Goal: Book appointment/travel/reservation

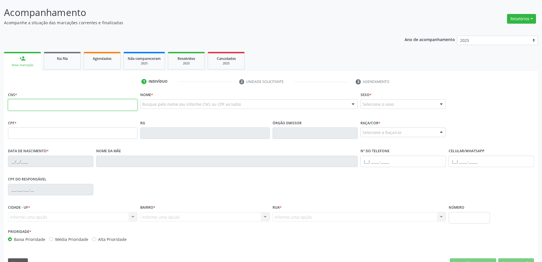
scroll to position [88, 0]
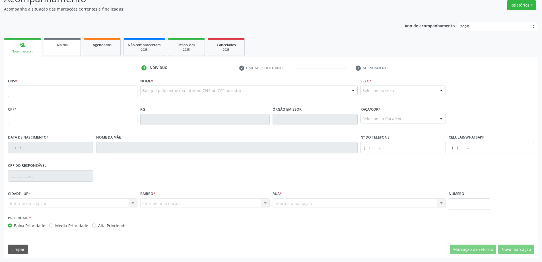
click at [65, 44] on span "Na fila" at bounding box center [62, 44] width 11 height 5
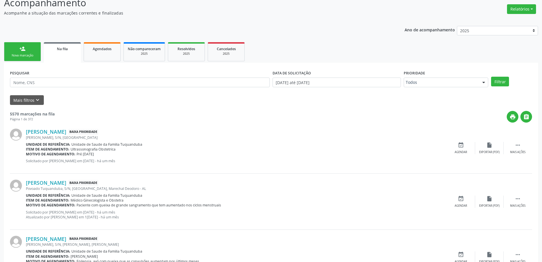
scroll to position [85, 0]
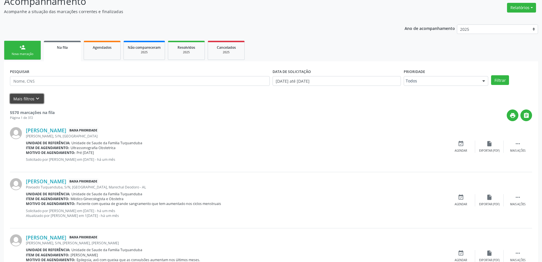
click at [27, 98] on button "Mais filtros keyboard_arrow_down" at bounding box center [27, 99] width 34 height 10
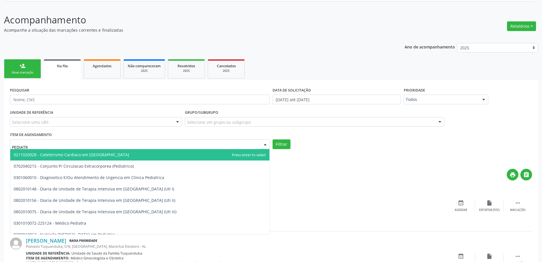
scroll to position [57, 0]
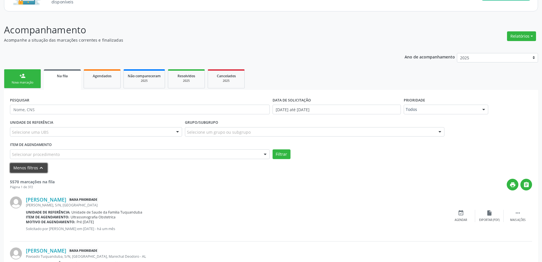
click at [34, 167] on button "Menos filtros keyboard_arrow_up" at bounding box center [29, 168] width 38 height 10
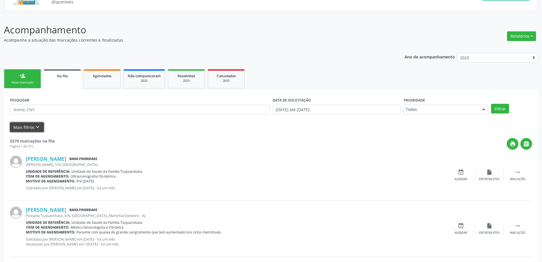
click at [28, 125] on button "Mais filtros keyboard_arrow_down" at bounding box center [27, 127] width 34 height 10
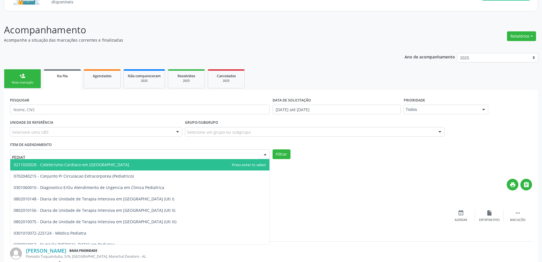
type input "PEDIATR"
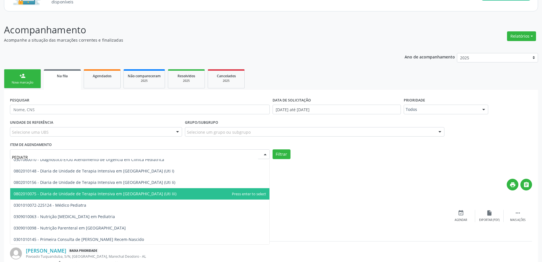
scroll to position [29, 0]
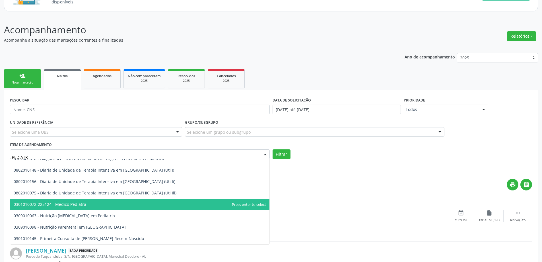
click at [65, 205] on span "0301010072-225124 - Médico Pediatra" at bounding box center [50, 203] width 73 height 5
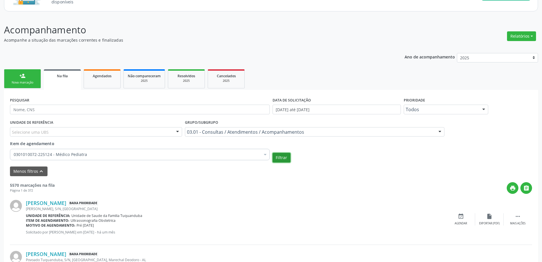
click at [280, 157] on button "Filtrar" at bounding box center [282, 158] width 18 height 10
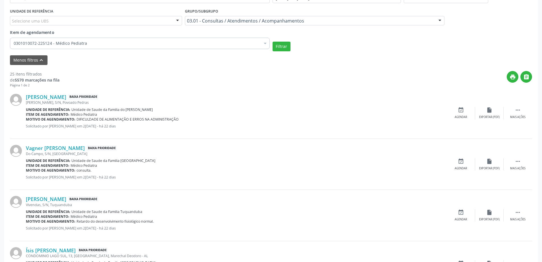
scroll to position [171, 0]
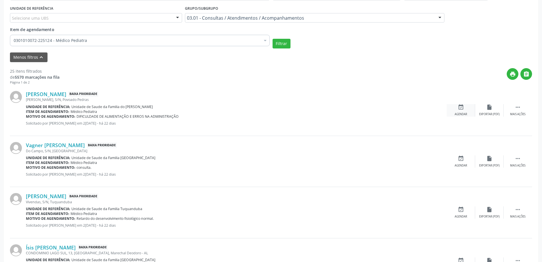
click at [461, 111] on div "event_available Agendar" at bounding box center [461, 110] width 28 height 12
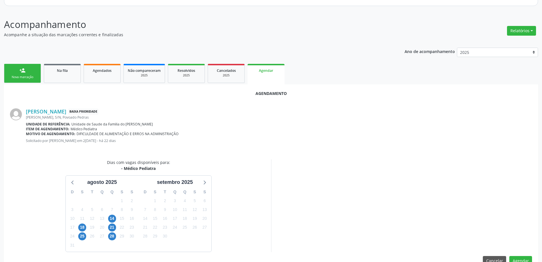
scroll to position [76, 0]
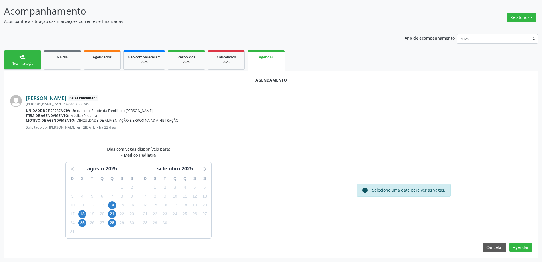
click at [66, 100] on link "[PERSON_NAME]" at bounding box center [46, 98] width 40 height 6
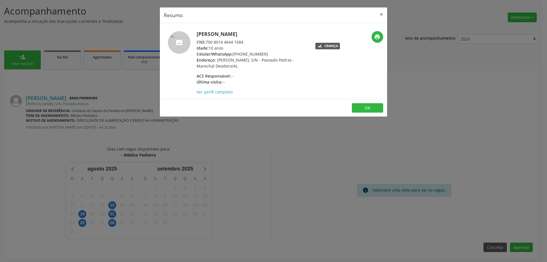
drag, startPoint x: 206, startPoint y: 42, endPoint x: 252, endPoint y: 42, distance: 45.5
click at [252, 42] on div "CNS: 700 8014 4644 1684" at bounding box center [251, 42] width 111 height 6
copy div "700 8014 4644 1684"
click at [219, 91] on link "Ver perfil completo" at bounding box center [214, 91] width 36 height 5
click at [378, 17] on button "×" at bounding box center [380, 14] width 11 height 14
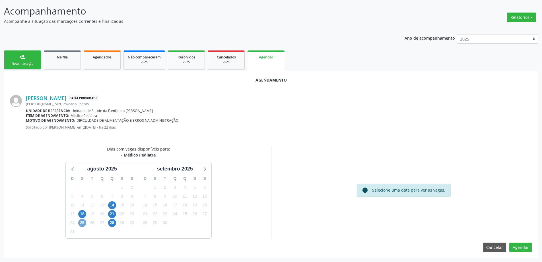
click at [82, 223] on span "25" at bounding box center [82, 223] width 8 height 8
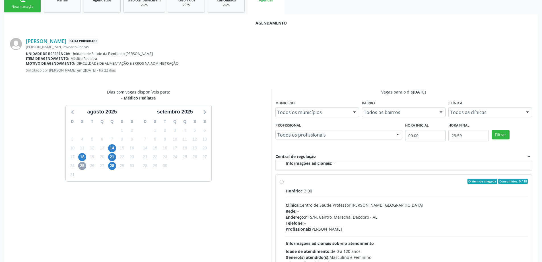
scroll to position [199, 0]
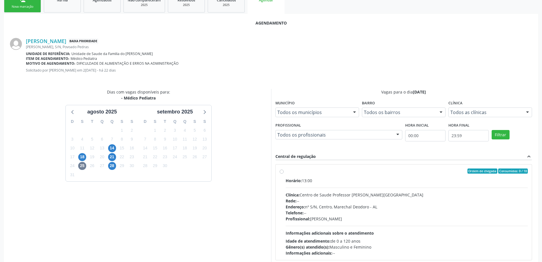
click at [286, 171] on label "Ordem de chegada Consumidos: 0 / 18 Horário: 13:00 Clínica: Centro de Saude Pro…" at bounding box center [407, 211] width 243 height 87
click at [282, 171] on input "Ordem de chegada Consumidos: 0 / 18 Horário: 13:00 Clínica: Centro de Saude Pro…" at bounding box center [282, 170] width 4 height 5
radio input "true"
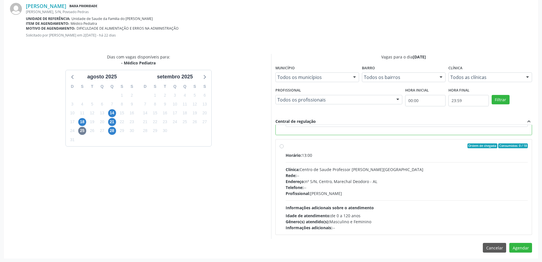
scroll to position [168, 0]
click at [522, 248] on button "Agendar" at bounding box center [521, 247] width 23 height 10
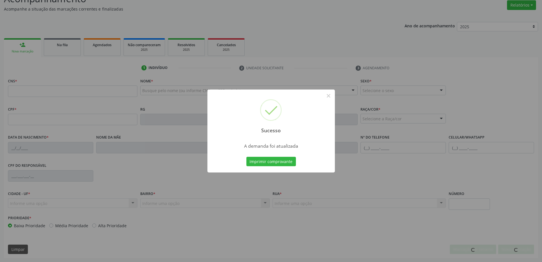
scroll to position [88, 0]
click at [327, 96] on button "×" at bounding box center [329, 96] width 10 height 10
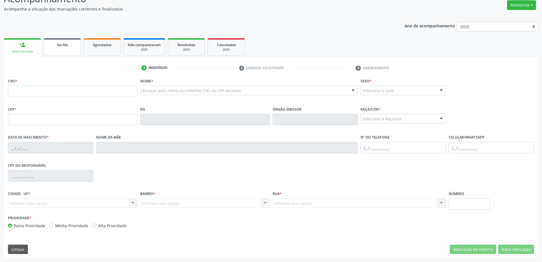
click at [59, 49] on link "Na fila" at bounding box center [62, 47] width 37 height 18
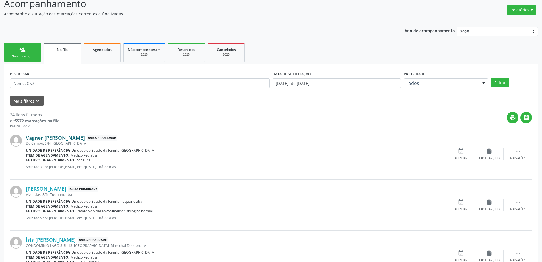
scroll to position [85, 0]
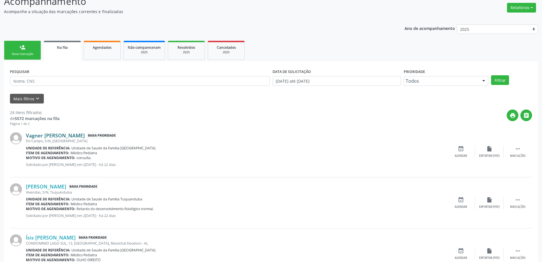
click at [57, 137] on link "Vagner [PERSON_NAME]" at bounding box center [55, 135] width 59 height 6
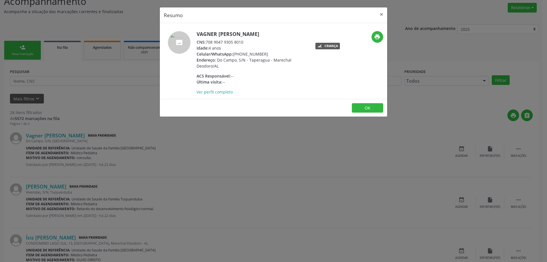
drag, startPoint x: 246, startPoint y: 42, endPoint x: 212, endPoint y: 39, distance: 34.6
click at [212, 39] on div "CNS: 708 9047 9305 8010" at bounding box center [251, 42] width 111 height 6
click at [233, 52] on span "Celular/WhatsApp:" at bounding box center [214, 53] width 36 height 5
drag, startPoint x: 245, startPoint y: 40, endPoint x: 205, endPoint y: 42, distance: 39.6
click at [205, 42] on div "CNS: 708 9047 9305 8010" at bounding box center [251, 42] width 111 height 6
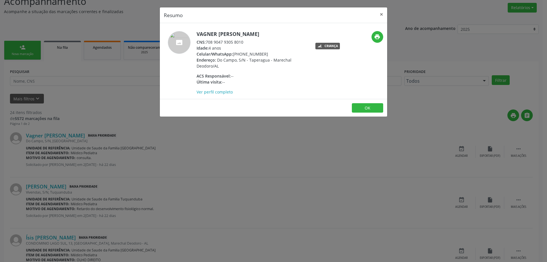
copy div "708 9047 9305 8010"
click at [381, 14] on button "×" at bounding box center [380, 14] width 11 height 14
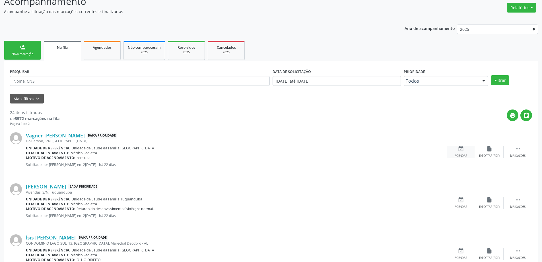
click at [457, 149] on div "event_available Agendar" at bounding box center [461, 151] width 28 height 12
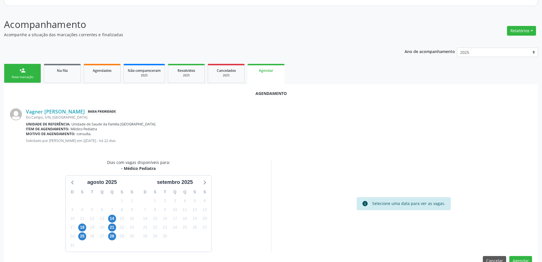
scroll to position [76, 0]
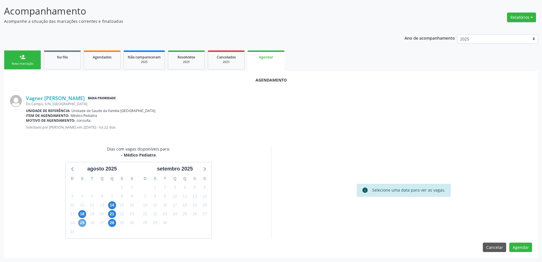
click at [83, 223] on span "25" at bounding box center [82, 223] width 8 height 8
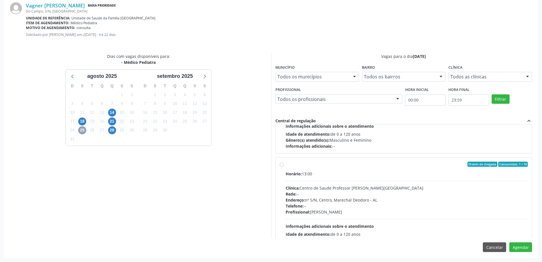
scroll to position [171, 0]
click at [286, 164] on label "Ordem de chegada Consumidos: 1 / 18 Horário: 13:00 Clínica: Centro de Saude Pro…" at bounding box center [407, 204] width 243 height 87
click at [281, 164] on input "Ordem de chegada Consumidos: 1 / 18 Horário: 13:00 Clínica: Centro de Saude Pro…" at bounding box center [282, 163] width 4 height 5
radio input "true"
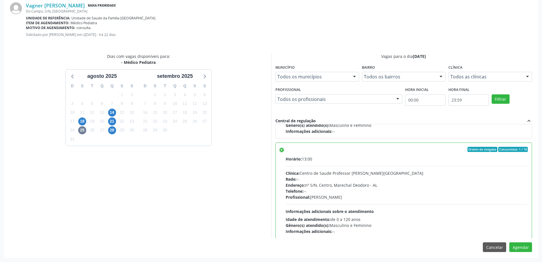
scroll to position [199, 0]
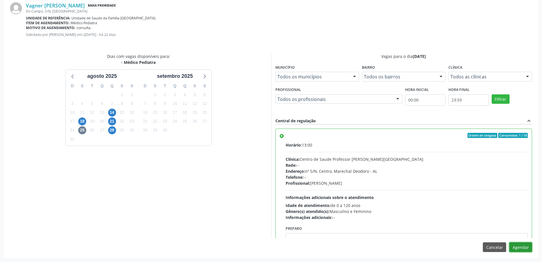
click at [526, 248] on button "Agendar" at bounding box center [521, 247] width 23 height 10
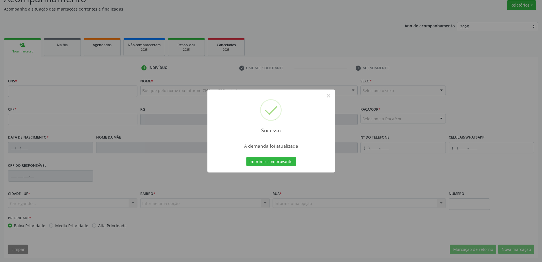
scroll to position [88, 0]
click at [330, 96] on button "×" at bounding box center [329, 96] width 10 height 10
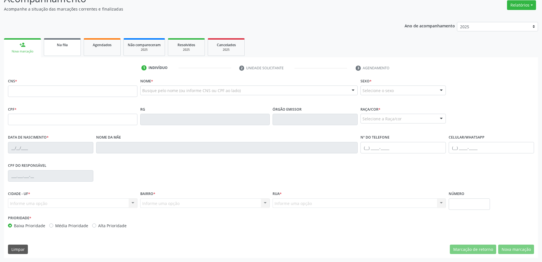
click at [66, 46] on span "Na fila" at bounding box center [62, 44] width 11 height 5
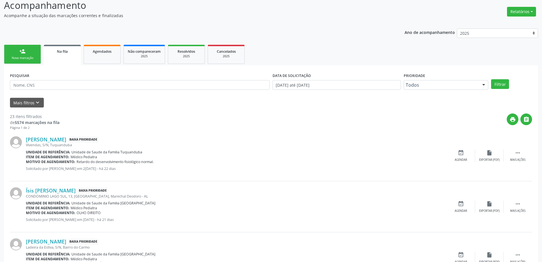
scroll to position [85, 0]
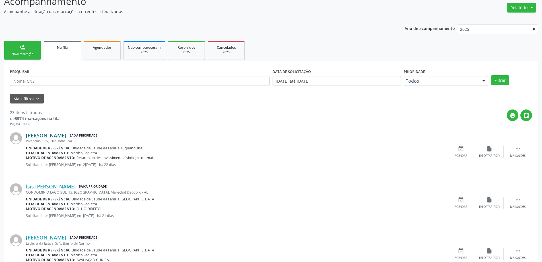
click at [66, 135] on link "[PERSON_NAME]" at bounding box center [46, 135] width 40 height 6
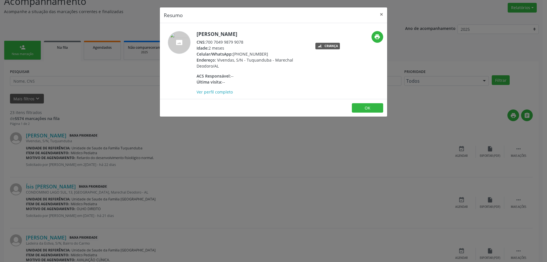
drag, startPoint x: 244, startPoint y: 42, endPoint x: 206, endPoint y: 40, distance: 37.6
click at [206, 40] on div "CNS: 700 7049 9879 9078" at bounding box center [251, 42] width 111 height 6
copy div "700 7049 9879 9078"
click at [379, 16] on button "×" at bounding box center [380, 14] width 11 height 14
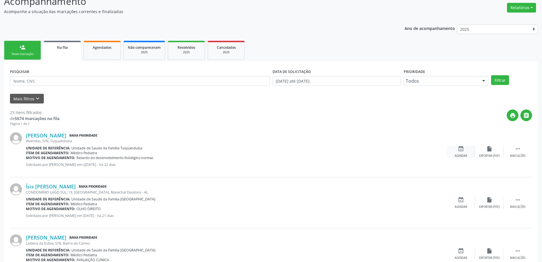
click at [456, 148] on div "event_available Agendar" at bounding box center [461, 151] width 28 height 12
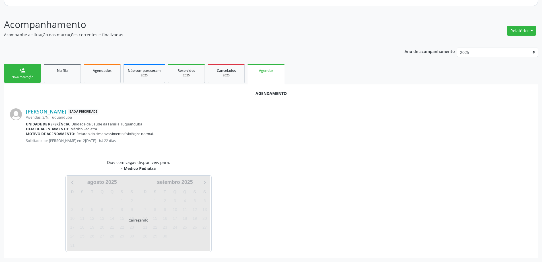
scroll to position [76, 0]
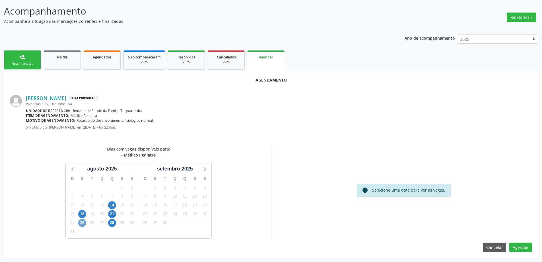
click at [84, 223] on span "25" at bounding box center [82, 223] width 8 height 8
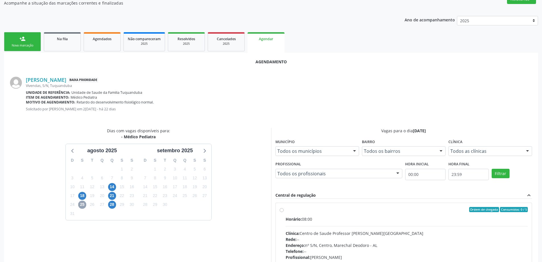
scroll to position [133, 0]
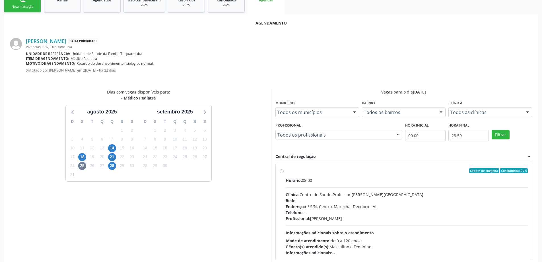
click at [286, 170] on label "Ordem de chegada Consumidos: 0 / 5 Horário: 08:00 Clínica: Centro de Saude Prof…" at bounding box center [407, 211] width 243 height 87
click at [283, 170] on input "Ordem de chegada Consumidos: 0 / 5 Horário: 08:00 Clínica: Centro de Saude Prof…" at bounding box center [282, 170] width 4 height 5
radio input "true"
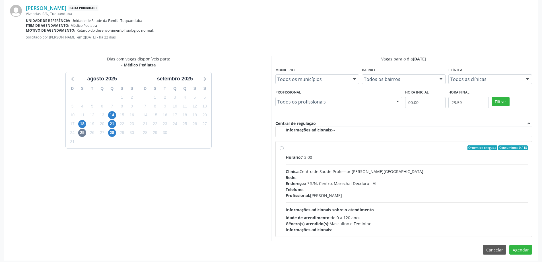
scroll to position [168, 0]
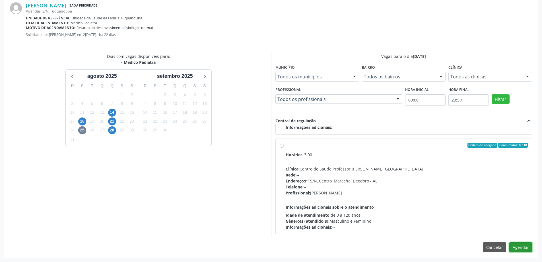
click at [526, 248] on button "Agendar" at bounding box center [521, 247] width 23 height 10
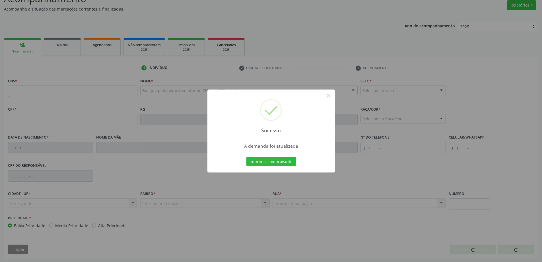
scroll to position [88, 0]
click at [330, 95] on button "×" at bounding box center [329, 96] width 10 height 10
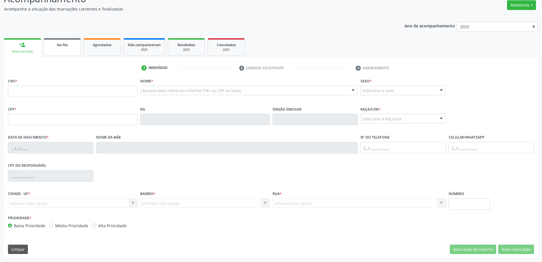
click at [69, 46] on div "Na fila" at bounding box center [62, 45] width 28 height 6
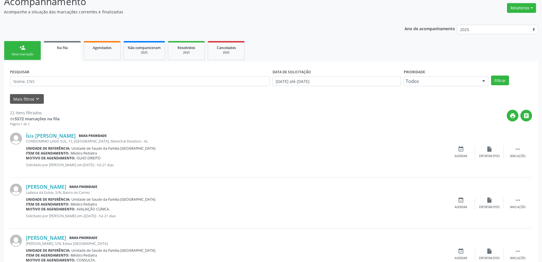
scroll to position [85, 0]
click at [44, 135] on link "Ísis [PERSON_NAME]" at bounding box center [51, 135] width 50 height 6
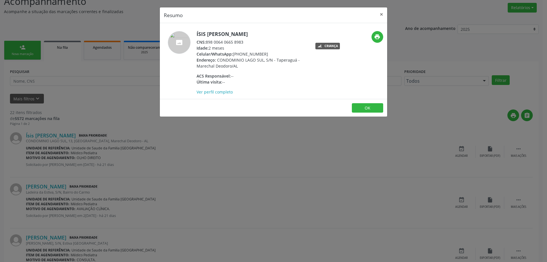
drag, startPoint x: 244, startPoint y: 42, endPoint x: 206, endPoint y: 43, distance: 38.4
click at [206, 43] on div "CNS: 898 0064 0665 8983" at bounding box center [251, 42] width 111 height 6
copy div "898 0064 0665 8983"
click at [382, 17] on button "×" at bounding box center [380, 14] width 11 height 14
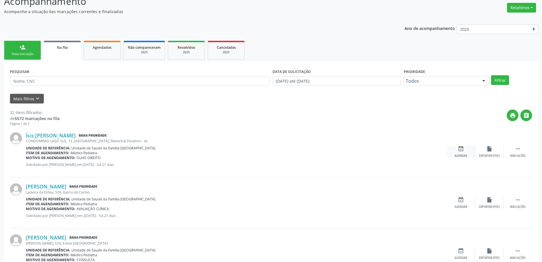
click at [466, 150] on div "event_available Agendar" at bounding box center [461, 151] width 28 height 12
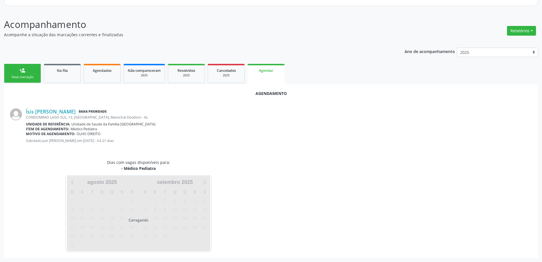
scroll to position [76, 0]
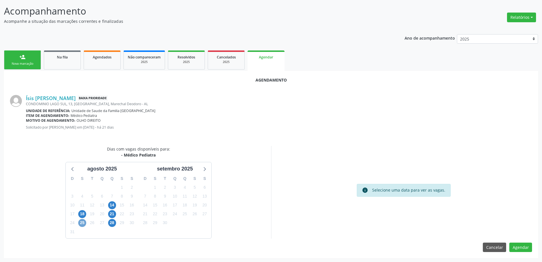
click at [83, 223] on span "25" at bounding box center [82, 223] width 8 height 8
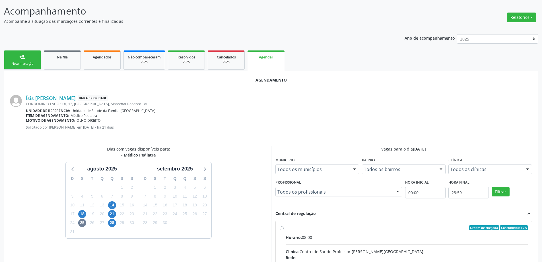
click at [284, 227] on input "Ordem de chegada Consumidos: 1 / 5 Horário: 08:00 Clínica: Centro de Saude Prof…" at bounding box center [282, 227] width 4 height 5
radio input "true"
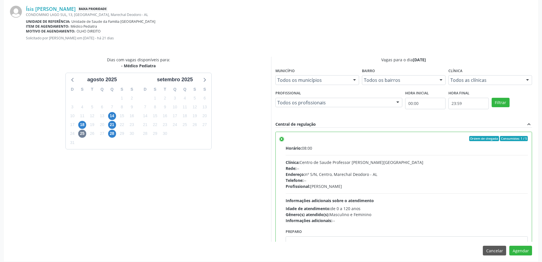
scroll to position [168, 0]
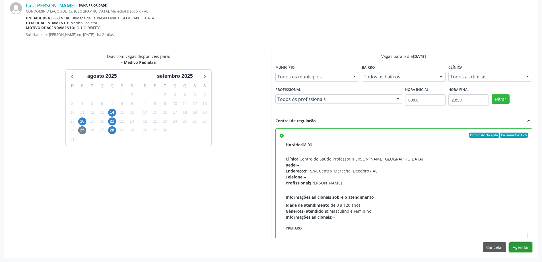
click at [520, 246] on button "Agendar" at bounding box center [521, 247] width 23 height 10
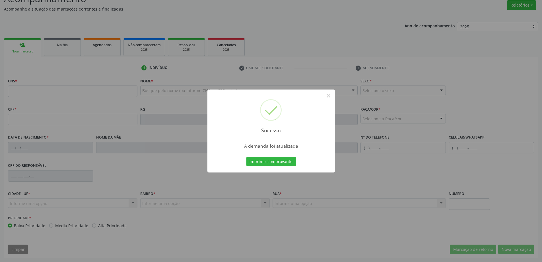
scroll to position [88, 0]
click at [328, 99] on button "×" at bounding box center [329, 96] width 10 height 10
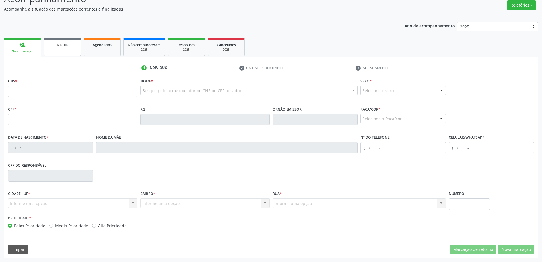
click at [67, 45] on span "Na fila" at bounding box center [62, 44] width 11 height 5
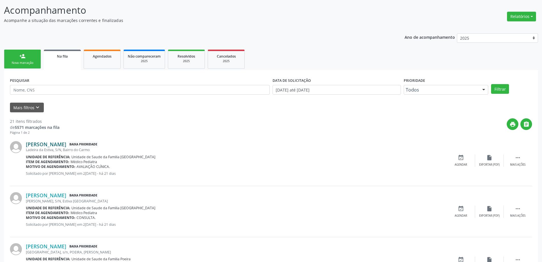
scroll to position [85, 0]
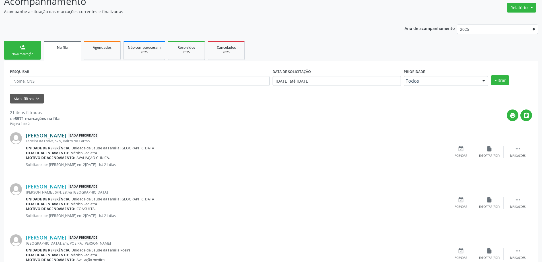
click at [39, 135] on link "[PERSON_NAME]" at bounding box center [46, 135] width 40 height 6
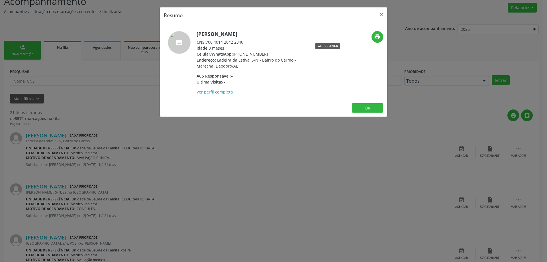
drag, startPoint x: 243, startPoint y: 42, endPoint x: 213, endPoint y: 44, distance: 30.0
click at [213, 44] on div "CNS: 700 4014 2842 2340" at bounding box center [251, 42] width 111 height 6
click at [226, 45] on div "Idade: 3 meses" at bounding box center [251, 48] width 111 height 6
drag, startPoint x: 206, startPoint y: 41, endPoint x: 245, endPoint y: 43, distance: 39.0
click at [245, 43] on div "CNS: 700 4014 2842 2340" at bounding box center [251, 42] width 111 height 6
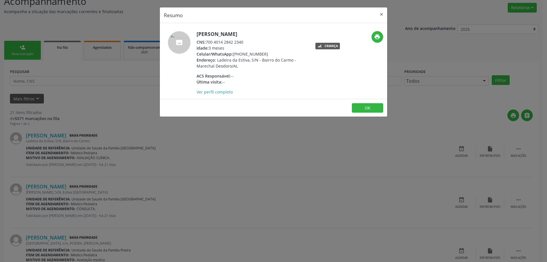
copy div "700 4014 2842 2340"
click at [382, 16] on button "×" at bounding box center [380, 14] width 11 height 14
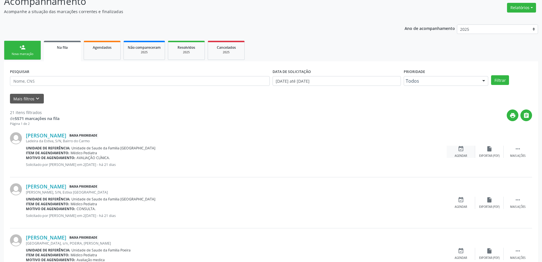
click at [465, 153] on div "event_available Agendar" at bounding box center [461, 151] width 28 height 12
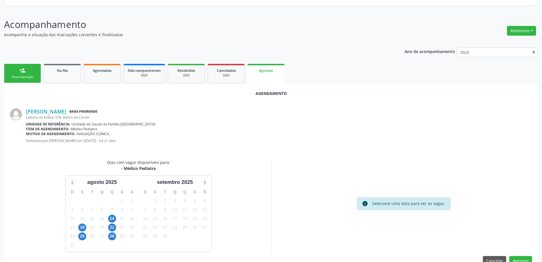
scroll to position [76, 0]
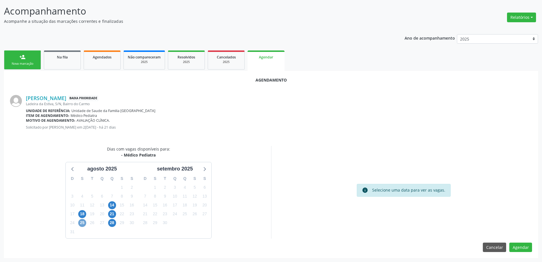
click at [83, 225] on span "25" at bounding box center [82, 223] width 8 height 8
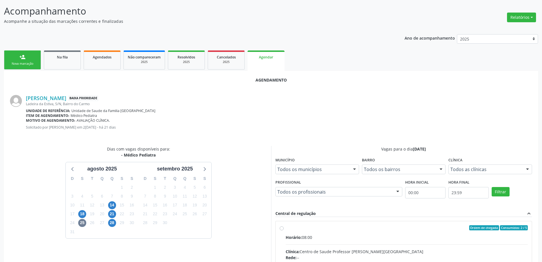
radio input "true"
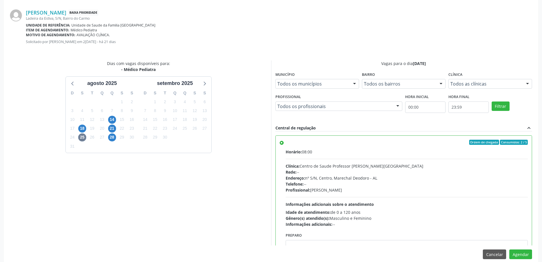
scroll to position [168, 0]
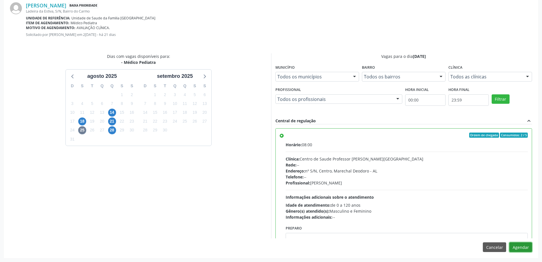
click at [526, 250] on button "Agendar" at bounding box center [521, 247] width 23 height 10
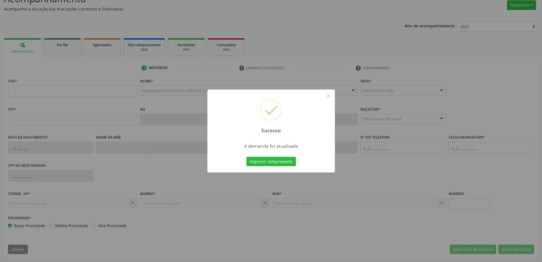
scroll to position [88, 0]
click at [330, 96] on button "×" at bounding box center [329, 96] width 10 height 10
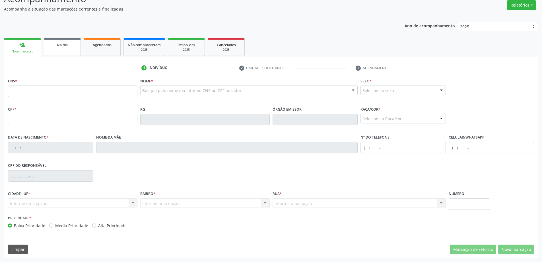
click at [62, 43] on span "Na fila" at bounding box center [62, 44] width 11 height 5
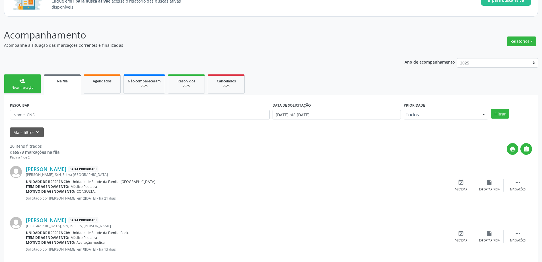
scroll to position [57, 0]
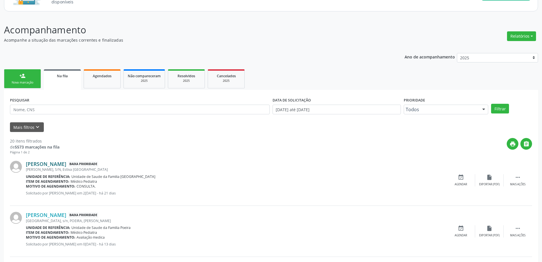
click at [66, 163] on link "[PERSON_NAME]" at bounding box center [46, 164] width 40 height 6
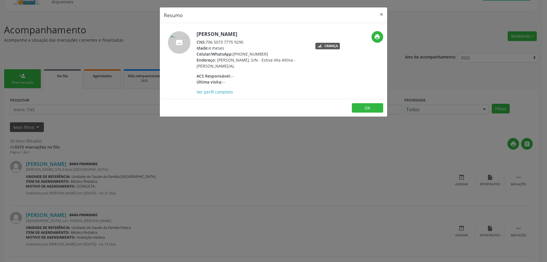
drag, startPoint x: 246, startPoint y: 42, endPoint x: 207, endPoint y: 42, distance: 39.3
click at [207, 42] on div "CNS: 706 5073 7775 9290" at bounding box center [251, 42] width 111 height 6
copy div "706 5073 7775 9290"
click at [380, 18] on button "×" at bounding box center [380, 14] width 11 height 14
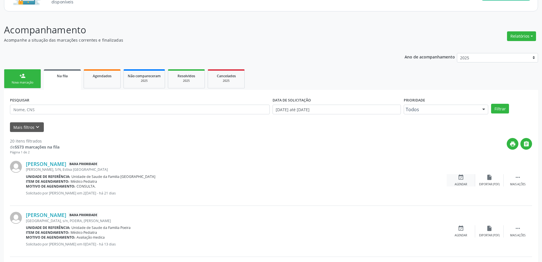
click at [463, 180] on icon "event_available" at bounding box center [461, 177] width 6 height 6
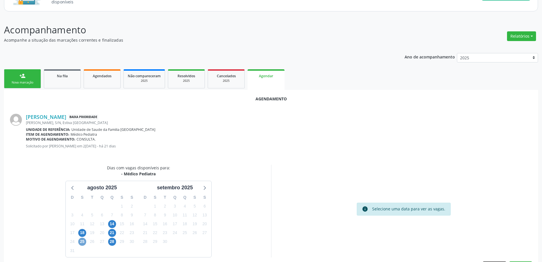
click at [80, 242] on span "25" at bounding box center [82, 241] width 8 height 8
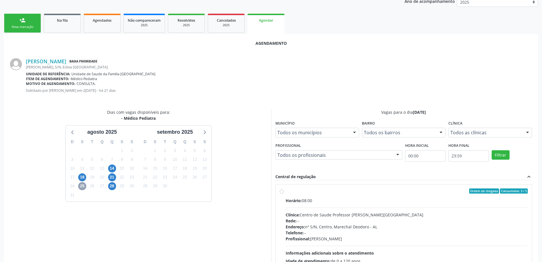
scroll to position [114, 0]
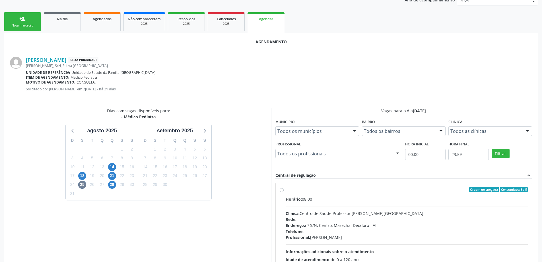
click at [286, 191] on label "Ordem de chegada Consumidos: 3 / 5 Horário: 08:00 Clínica: Centro de Saude Prof…" at bounding box center [407, 230] width 243 height 87
click at [281, 191] on input "Ordem de chegada Consumidos: 3 / 5 Horário: 08:00 Clínica: Centro de Saude Prof…" at bounding box center [282, 189] width 4 height 5
radio input "true"
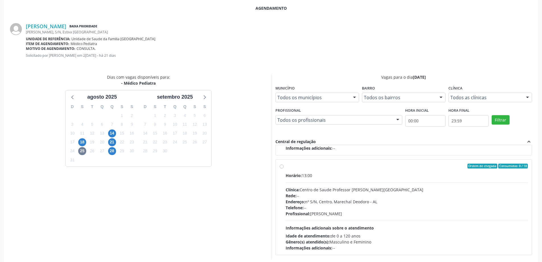
scroll to position [168, 0]
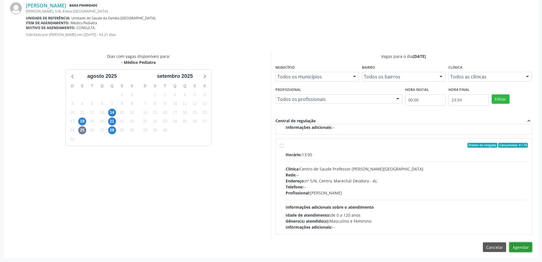
click at [518, 247] on button "Agendar" at bounding box center [521, 247] width 23 height 10
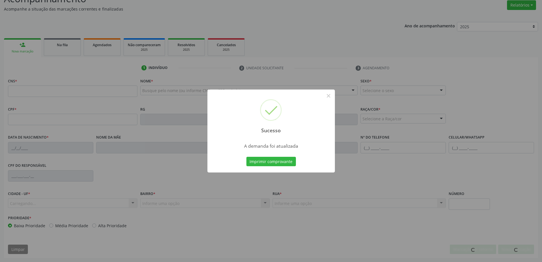
scroll to position [88, 0]
click at [327, 97] on button "×" at bounding box center [329, 96] width 10 height 10
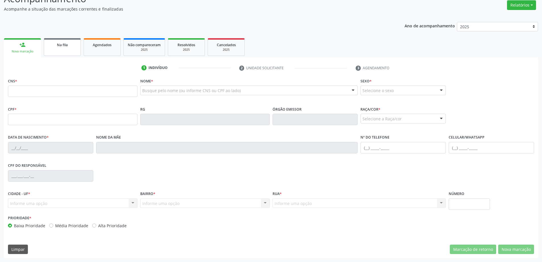
click at [55, 44] on div "Na fila" at bounding box center [62, 45] width 28 height 6
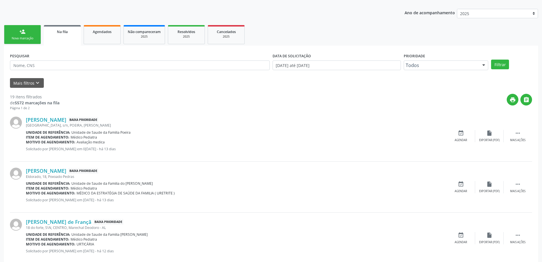
scroll to position [114, 0]
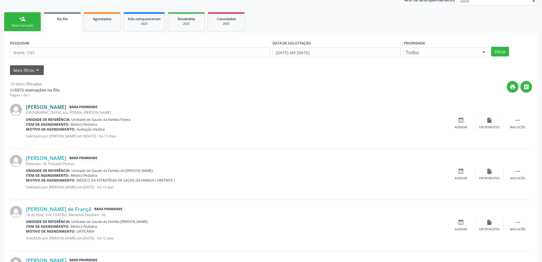
click at [34, 108] on link "[PERSON_NAME]" at bounding box center [46, 107] width 40 height 6
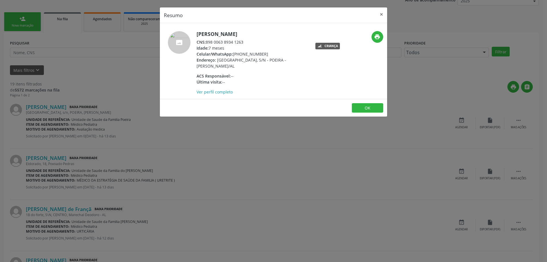
drag, startPoint x: 245, startPoint y: 42, endPoint x: 204, endPoint y: 42, distance: 41.0
click at [204, 42] on div "CNS: 898 0063 8934 1263" at bounding box center [251, 42] width 111 height 6
copy div ": 898 0063 8934 1263"
click at [382, 14] on button "×" at bounding box center [380, 14] width 11 height 14
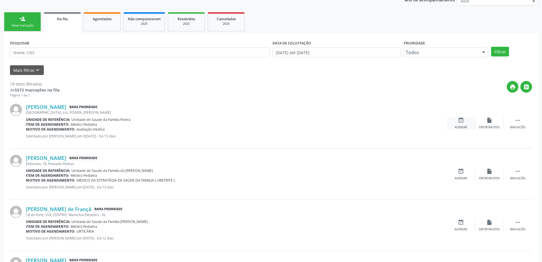
click at [467, 122] on div "event_available Agendar" at bounding box center [461, 123] width 28 height 12
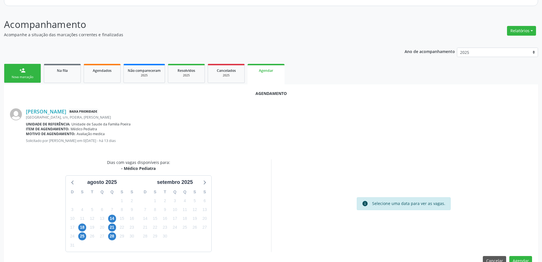
scroll to position [76, 0]
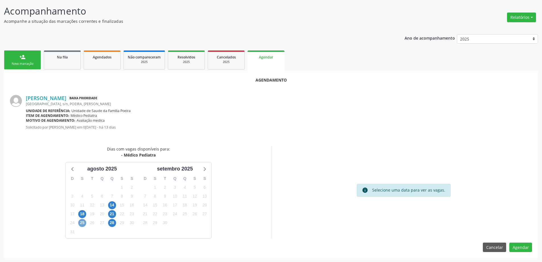
click at [84, 223] on span "25" at bounding box center [82, 223] width 8 height 8
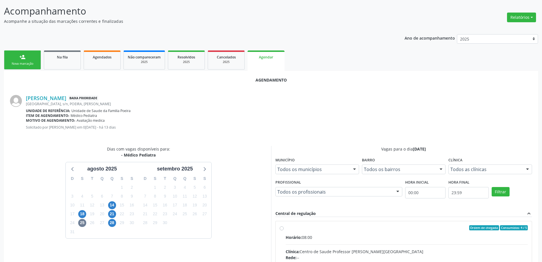
radio input "true"
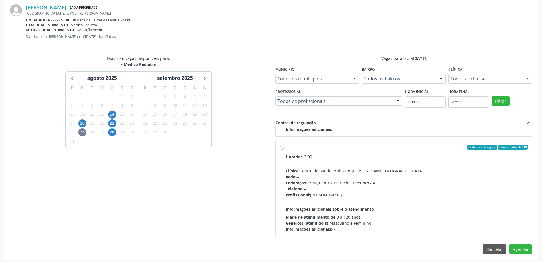
scroll to position [168, 0]
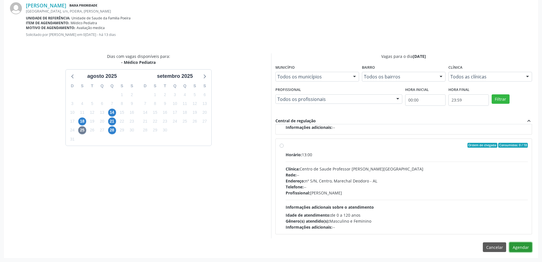
click at [527, 246] on button "Agendar" at bounding box center [521, 247] width 23 height 10
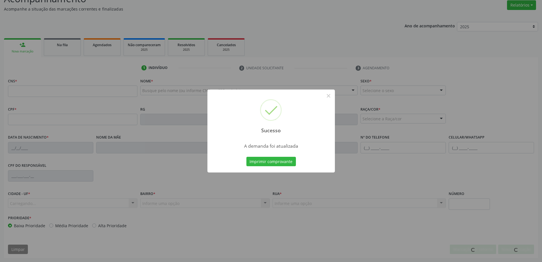
scroll to position [88, 0]
click at [331, 96] on button "×" at bounding box center [329, 96] width 10 height 10
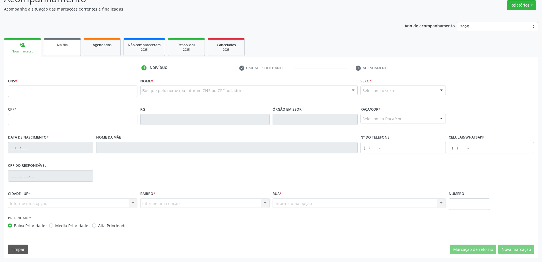
click at [50, 49] on link "Na fila" at bounding box center [62, 47] width 37 height 18
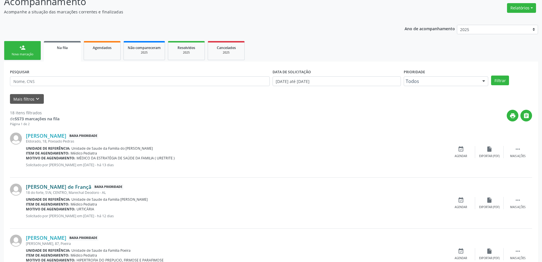
scroll to position [114, 0]
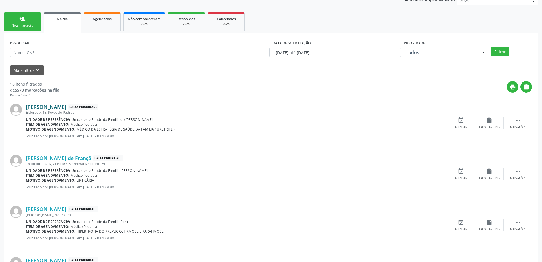
click at [66, 105] on link "[PERSON_NAME]" at bounding box center [46, 107] width 40 height 6
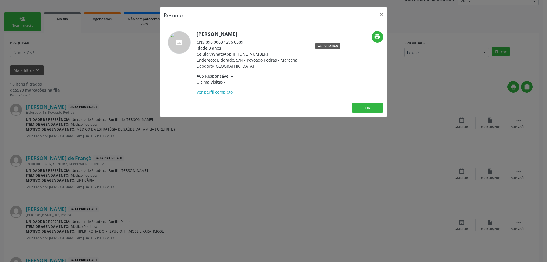
drag, startPoint x: 244, startPoint y: 40, endPoint x: 207, endPoint y: 41, distance: 37.3
click at [207, 41] on div "CNS: 898 0063 1296 0589" at bounding box center [251, 42] width 111 height 6
copy div "898 0063 1296 0589"
click at [378, 18] on button "×" at bounding box center [380, 14] width 11 height 14
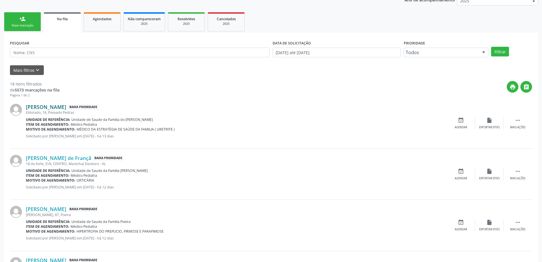
click at [66, 105] on link "[PERSON_NAME]" at bounding box center [46, 107] width 40 height 6
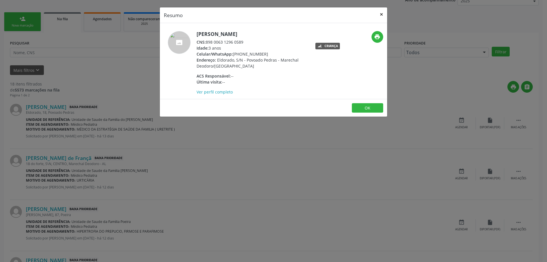
click at [384, 15] on button "×" at bounding box center [380, 14] width 11 height 14
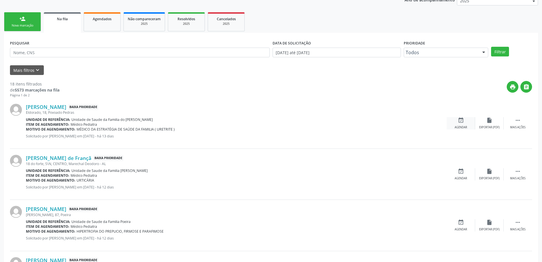
click at [463, 126] on div "Agendar" at bounding box center [461, 127] width 13 height 4
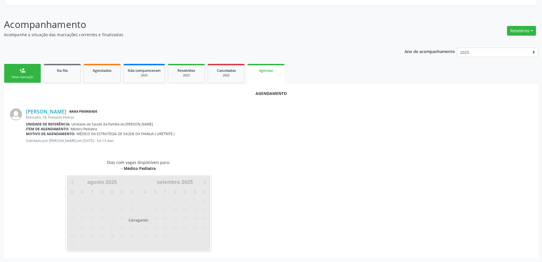
scroll to position [76, 0]
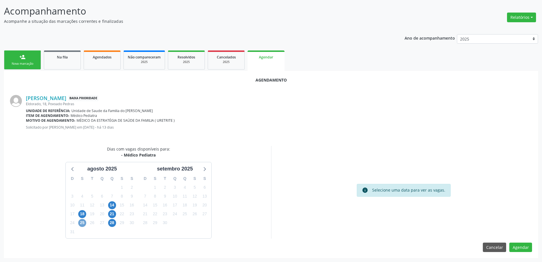
click at [81, 225] on span "25" at bounding box center [82, 223] width 8 height 8
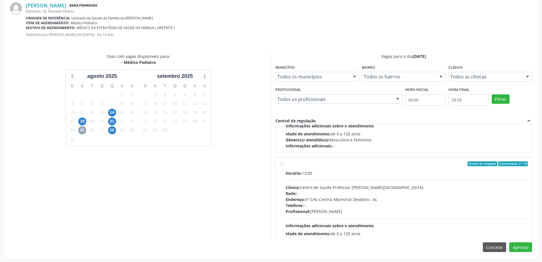
scroll to position [57, 0]
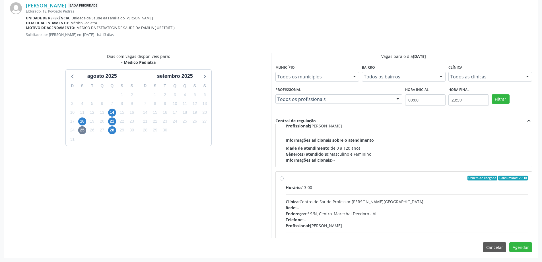
click at [286, 179] on label "Ordem de chegada Consumidos: 2 / 18 Horário: 13:00 Clínica: Centro de Saude Pro…" at bounding box center [407, 218] width 243 height 87
click at [282, 179] on input "Ordem de chegada Consumidos: 2 / 18 Horário: 13:00 Clínica: Centro de Saude Pro…" at bounding box center [282, 177] width 4 height 5
radio input "true"
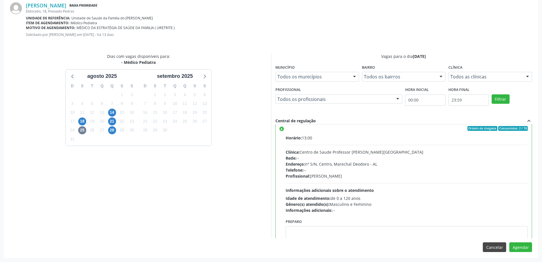
scroll to position [114, 0]
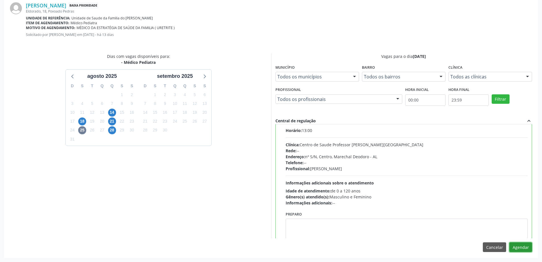
click at [517, 246] on button "Agendar" at bounding box center [521, 247] width 23 height 10
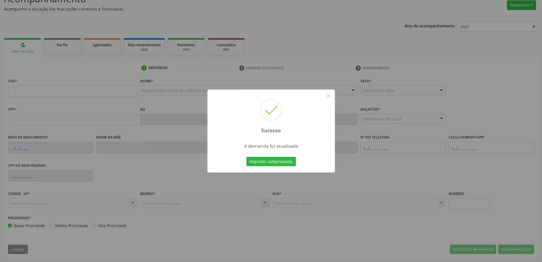
scroll to position [88, 0]
click at [327, 97] on button "×" at bounding box center [329, 96] width 10 height 10
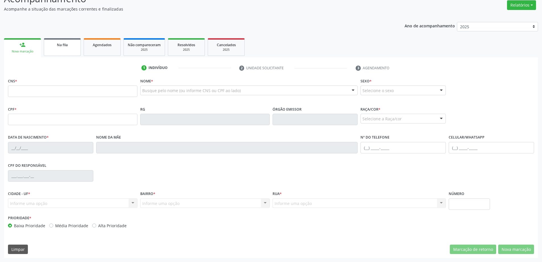
click at [67, 48] on link "Na fila" at bounding box center [62, 47] width 37 height 18
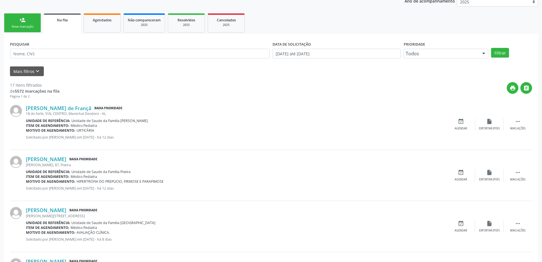
scroll to position [114, 0]
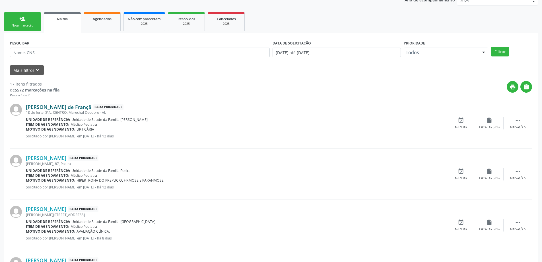
click at [66, 108] on link "[PERSON_NAME] de Françã" at bounding box center [58, 107] width 65 height 6
click at [73, 109] on link "[PERSON_NAME] de Françã" at bounding box center [58, 107] width 65 height 6
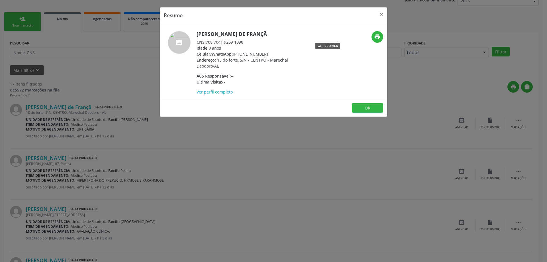
drag, startPoint x: 244, startPoint y: 41, endPoint x: 206, endPoint y: 44, distance: 37.7
click at [206, 44] on div "CNS: 708 7041 9269 1098" at bounding box center [251, 42] width 111 height 6
copy div "708 7041 9269 1098"
click at [383, 18] on button "×" at bounding box center [380, 14] width 11 height 14
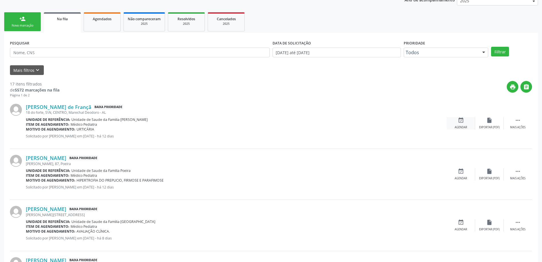
click at [457, 120] on div "event_available Agendar" at bounding box center [461, 123] width 28 height 12
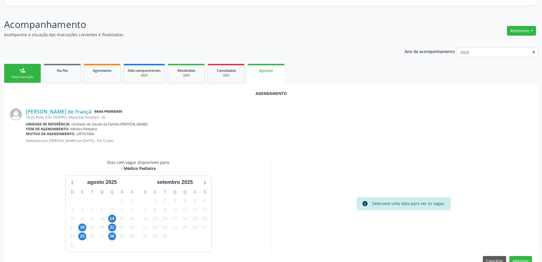
scroll to position [76, 0]
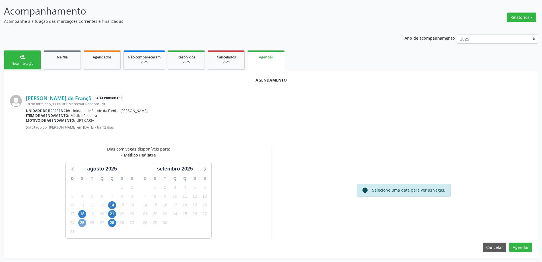
click at [84, 224] on span "25" at bounding box center [82, 223] width 8 height 8
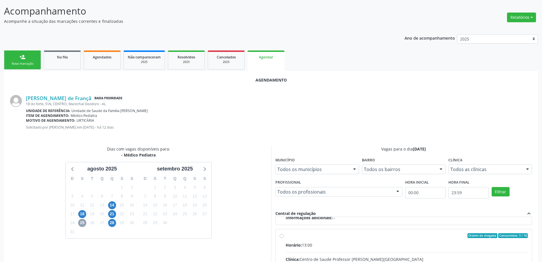
scroll to position [85, 0]
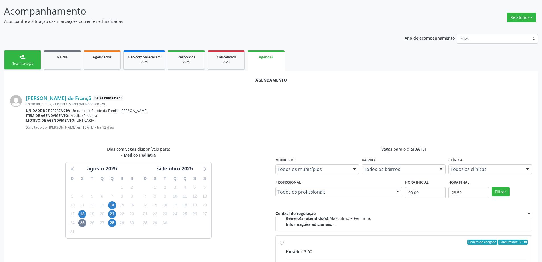
click at [282, 243] on input "Ordem de chegada Consumidos: 3 / 18 Horário: 13:00 Clínica: Centro de Saude Pro…" at bounding box center [282, 241] width 4 height 5
radio input "true"
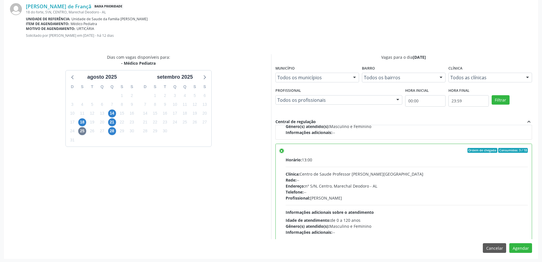
scroll to position [168, 0]
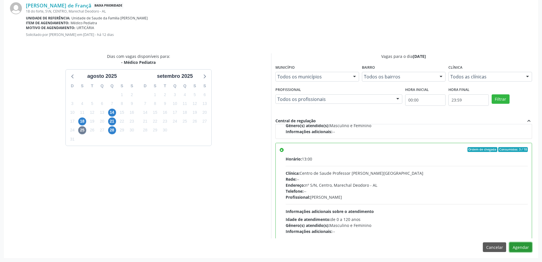
click at [522, 248] on button "Agendar" at bounding box center [521, 247] width 23 height 10
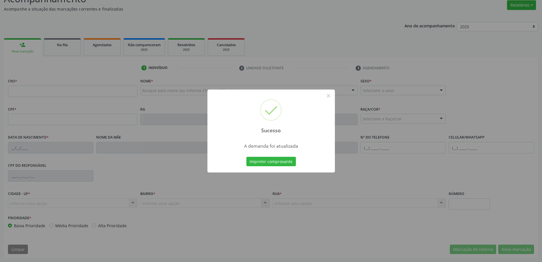
scroll to position [88, 0]
click at [330, 97] on button "×" at bounding box center [329, 96] width 10 height 10
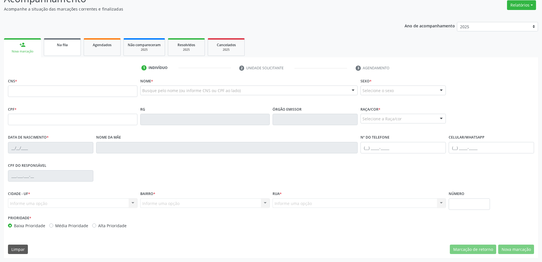
click at [60, 52] on link "Na fila" at bounding box center [62, 47] width 37 height 18
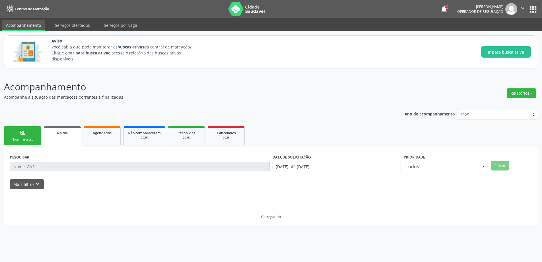
scroll to position [0, 0]
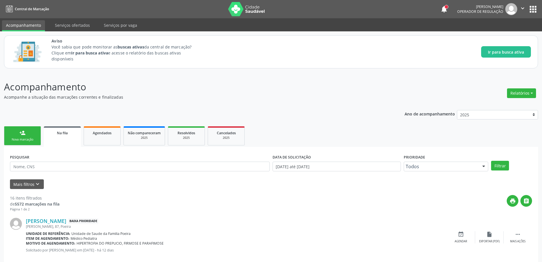
click at [57, 134] on span "Na fila" at bounding box center [62, 132] width 11 height 5
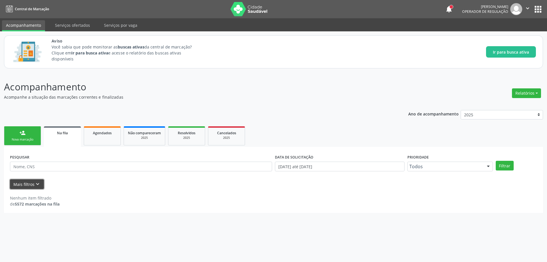
click at [36, 185] on icon "keyboard_arrow_down" at bounding box center [37, 184] width 6 height 6
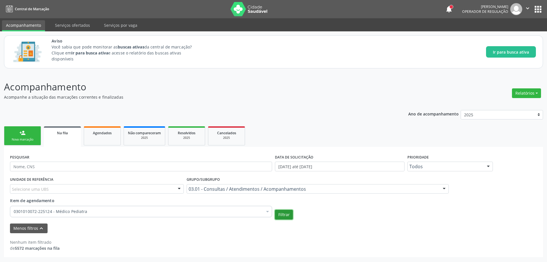
click at [285, 217] on button "Filtrar" at bounding box center [284, 214] width 18 height 10
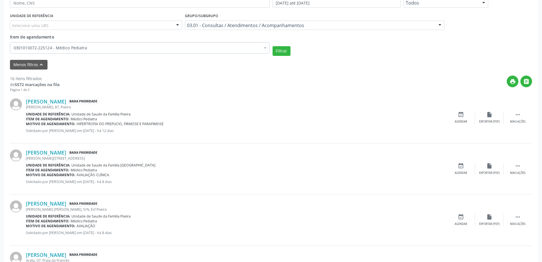
scroll to position [171, 0]
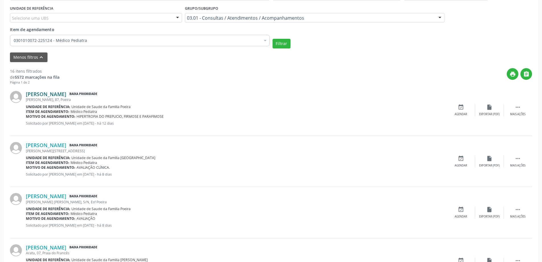
click at [54, 93] on link "[PERSON_NAME]" at bounding box center [46, 94] width 40 height 6
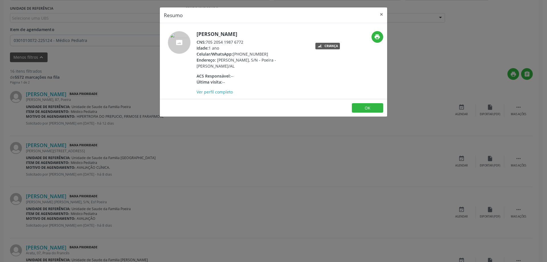
drag, startPoint x: 246, startPoint y: 48, endPoint x: 206, endPoint y: 48, distance: 40.7
click at [206, 45] on div "CNS: 705 2054 1987 6772" at bounding box center [251, 42] width 111 height 6
copy div "705 2054 1987 6772"
click at [380, 16] on button "×" at bounding box center [380, 14] width 11 height 14
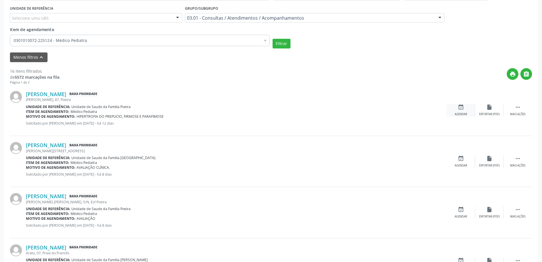
click at [463, 108] on icon "event_available" at bounding box center [461, 107] width 6 height 6
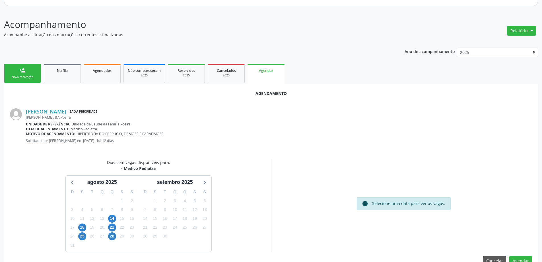
scroll to position [76, 0]
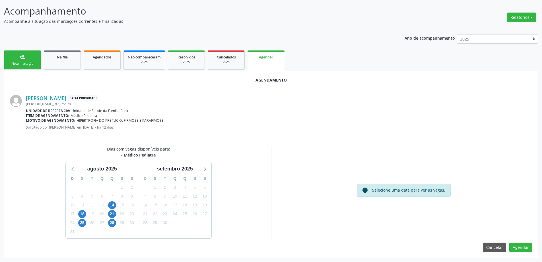
click at [88, 218] on div "26" at bounding box center [92, 222] width 8 height 9
click at [83, 223] on span "25" at bounding box center [82, 223] width 8 height 8
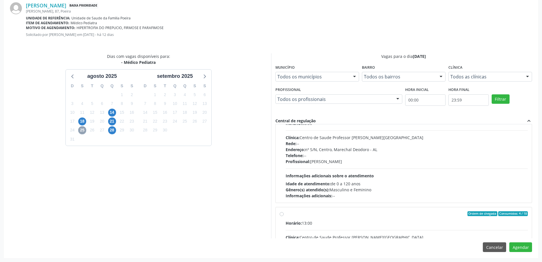
scroll to position [57, 0]
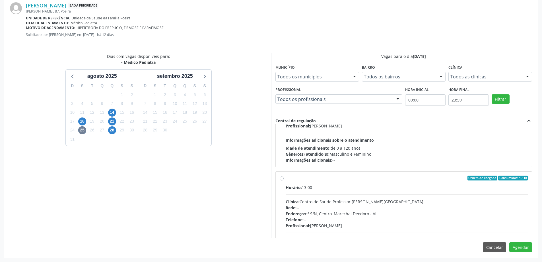
click at [286, 179] on label "Ordem de chegada Consumidos: 4 / 18 Horário: 13:00 Clínica: Centro de Saude Pro…" at bounding box center [407, 218] width 243 height 87
click at [283, 179] on input "Ordem de chegada Consumidos: 4 / 18 Horário: 13:00 Clínica: Centro de Saude Pro…" at bounding box center [282, 177] width 4 height 5
radio input "true"
click at [523, 251] on button "Agendar" at bounding box center [521, 247] width 23 height 10
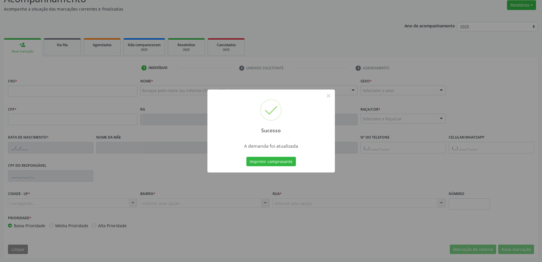
scroll to position [88, 0]
click at [330, 97] on button "×" at bounding box center [329, 96] width 10 height 10
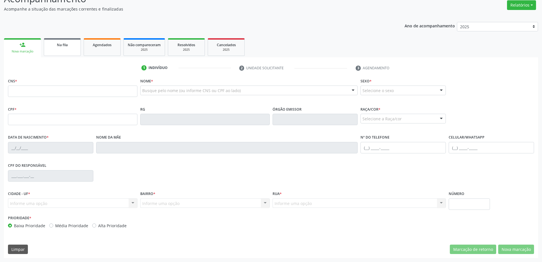
click at [62, 48] on link "Na fila" at bounding box center [62, 47] width 37 height 18
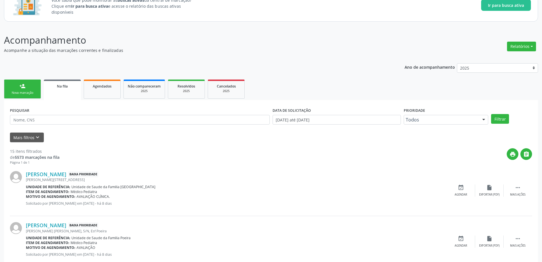
scroll to position [57, 0]
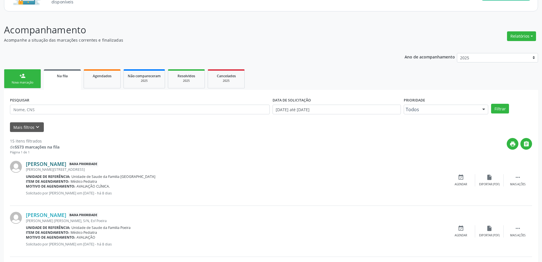
click at [47, 164] on link "[PERSON_NAME]" at bounding box center [46, 164] width 40 height 6
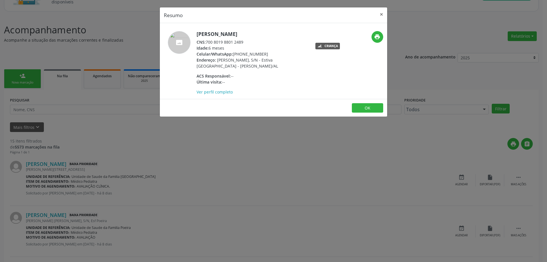
drag, startPoint x: 249, startPoint y: 44, endPoint x: 206, endPoint y: 44, distance: 43.3
click at [206, 44] on div "CNS: 700 8019 8801 2489" at bounding box center [251, 42] width 111 height 6
click at [381, 15] on button "×" at bounding box center [380, 14] width 11 height 14
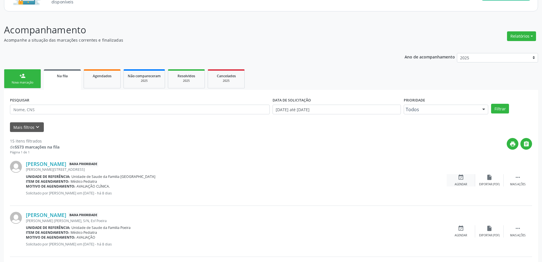
click at [463, 180] on icon "event_available" at bounding box center [461, 177] width 6 height 6
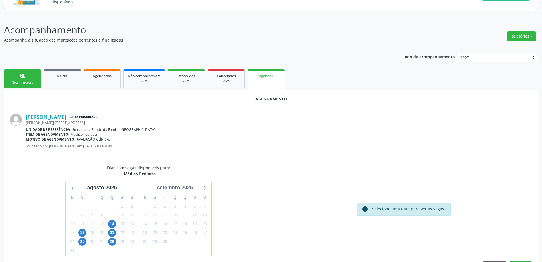
click at [178, 188] on div "setembro 2025" at bounding box center [175, 188] width 40 height 8
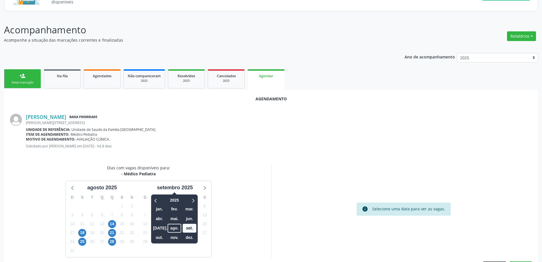
click at [228, 165] on div "Dias com vagas disponíveis para: - Médico Pediatra [DATE] D S T Q Q S S 27 28 2…" at bounding box center [138, 211] width 265 height 93
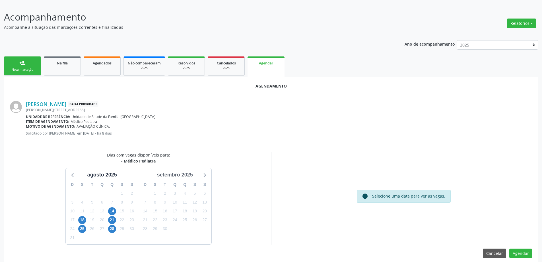
scroll to position [76, 0]
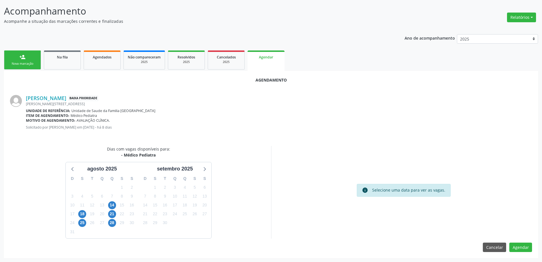
click at [142, 84] on div "Agendamento [PERSON_NAME] Baixa Prioridade [PERSON_NAME][STREET_ADDRESS] Unidad…" at bounding box center [271, 164] width 534 height 187
drag, startPoint x: 328, startPoint y: 243, endPoint x: 352, endPoint y: 236, distance: 24.9
click at [328, 242] on div "Cancelar Agendar" at bounding box center [271, 247] width 522 height 10
click at [494, 248] on button "Cancelar" at bounding box center [494, 247] width 23 height 10
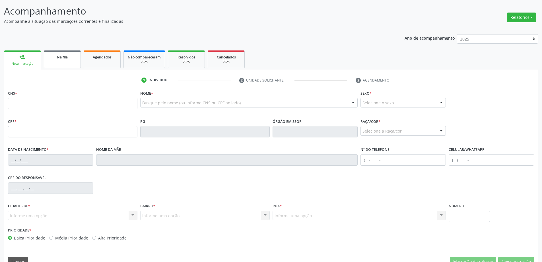
click at [62, 63] on link "Na fila" at bounding box center [62, 59] width 37 height 18
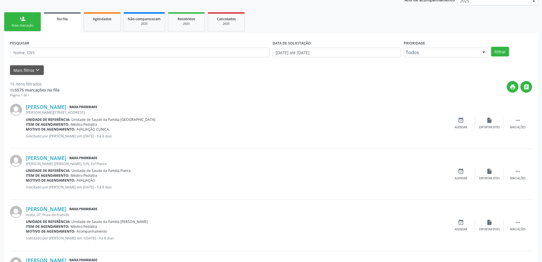
scroll to position [142, 0]
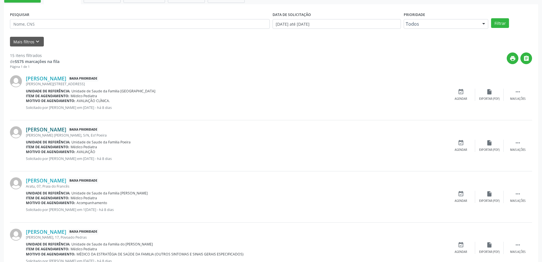
click at [66, 132] on link "[PERSON_NAME]" at bounding box center [46, 129] width 40 height 6
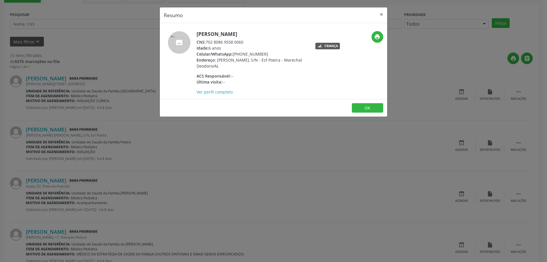
drag, startPoint x: 246, startPoint y: 42, endPoint x: 206, endPoint y: 44, distance: 39.9
click at [206, 44] on div "CNS: 702 8086 9558 0060" at bounding box center [251, 42] width 111 height 6
click at [379, 16] on button "×" at bounding box center [380, 14] width 11 height 14
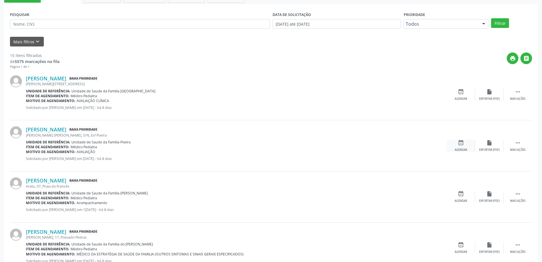
click at [459, 141] on icon "event_available" at bounding box center [461, 142] width 6 height 6
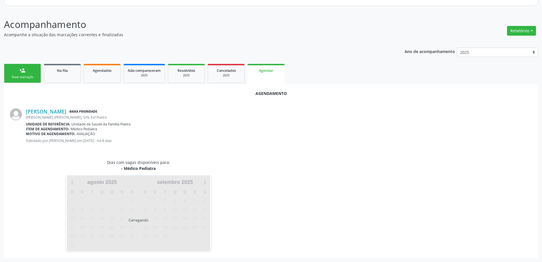
scroll to position [76, 0]
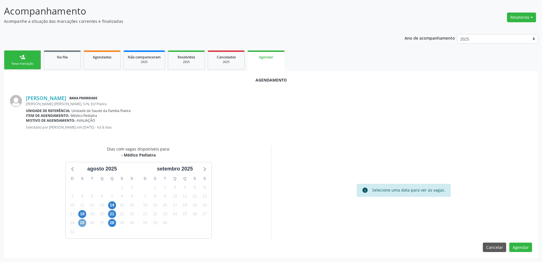
click at [82, 222] on span "25" at bounding box center [82, 223] width 8 height 8
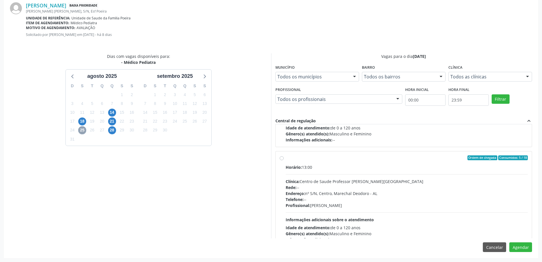
scroll to position [85, 0]
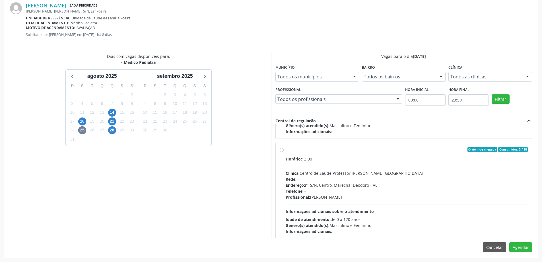
click at [286, 151] on label "Ordem de chegada Consumidos: 5 / 18 Horário: 13:00 Clínica: Centro de Saude Pro…" at bounding box center [407, 190] width 243 height 87
click at [283, 151] on input "Ordem de chegada Consumidos: 5 / 18 Horário: 13:00 Clínica: Centro de Saude Pro…" at bounding box center [282, 149] width 4 height 5
radio input "true"
click at [518, 245] on button "Agendar" at bounding box center [521, 247] width 23 height 10
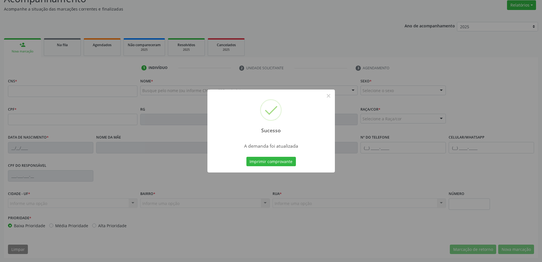
scroll to position [88, 0]
click at [330, 97] on button "×" at bounding box center [329, 96] width 10 height 10
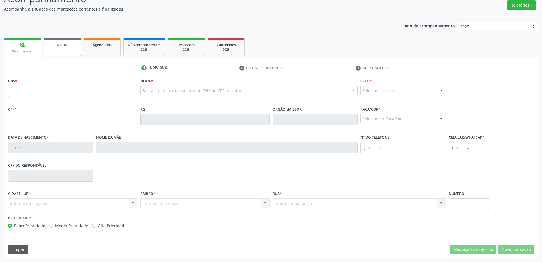
click at [68, 48] on link "Na fila" at bounding box center [62, 47] width 37 height 18
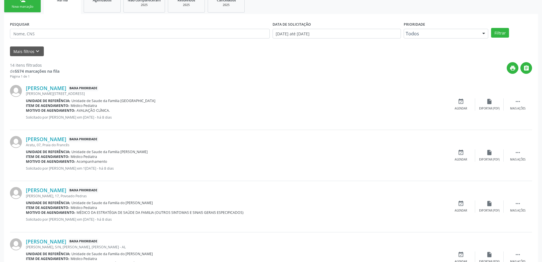
scroll to position [142, 0]
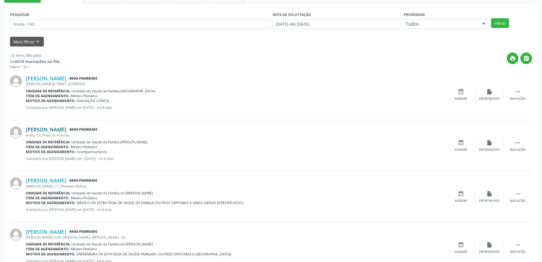
click at [52, 130] on link "[PERSON_NAME]" at bounding box center [46, 129] width 40 height 6
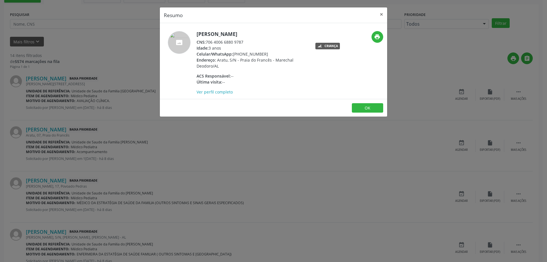
drag, startPoint x: 243, startPoint y: 42, endPoint x: 206, endPoint y: 42, distance: 37.0
click at [206, 42] on div "CNS: 706 4006 6880 9787" at bounding box center [251, 42] width 111 height 6
click at [383, 16] on button "×" at bounding box center [380, 14] width 11 height 14
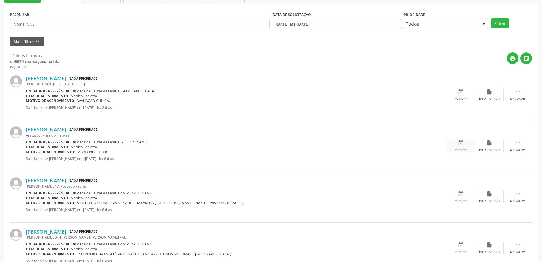
click at [464, 145] on icon "event_available" at bounding box center [461, 142] width 6 height 6
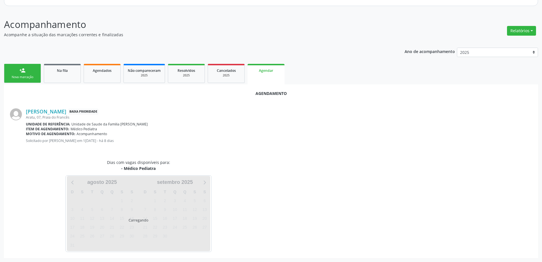
scroll to position [76, 0]
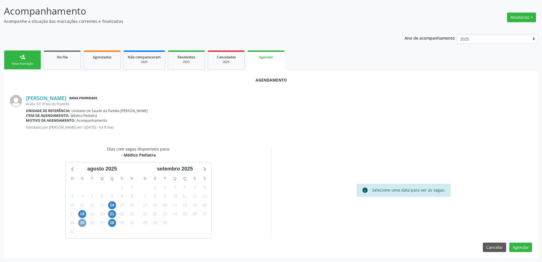
click at [82, 224] on span "25" at bounding box center [82, 223] width 8 height 8
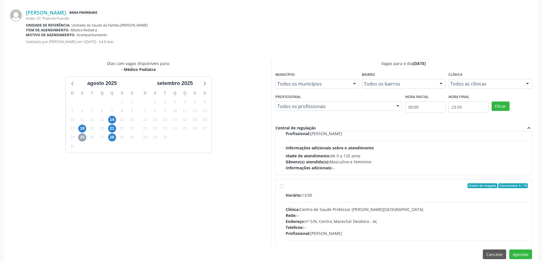
scroll to position [57, 0]
click at [286, 186] on label "Ordem de chegada Consumidos: 6 / 18 Horário: 13:00 Clínica: Centro de Saude Pro…" at bounding box center [407, 225] width 243 height 87
click at [283, 186] on input "Ordem de chegada Consumidos: 6 / 18 Horário: 13:00 Clínica: Centro de Saude Pro…" at bounding box center [282, 184] width 4 height 5
radio input "true"
click at [519, 256] on button "Agendar" at bounding box center [521, 254] width 23 height 10
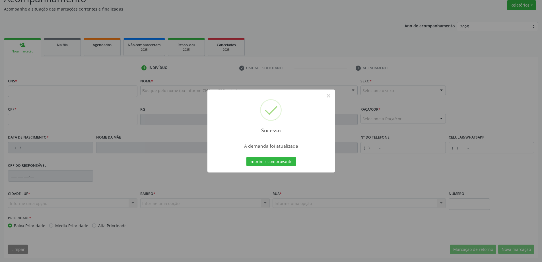
scroll to position [88, 0]
click at [329, 96] on button "×" at bounding box center [329, 96] width 10 height 10
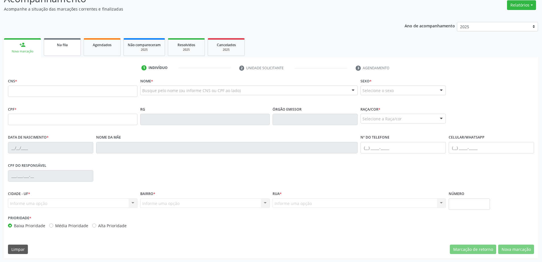
click at [52, 49] on link "Na fila" at bounding box center [62, 47] width 37 height 18
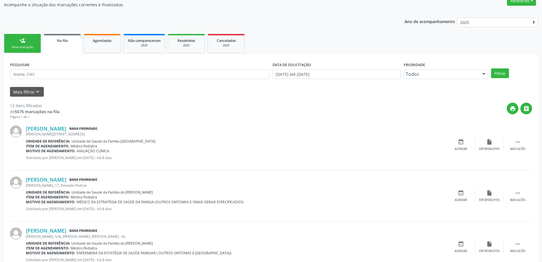
scroll to position [114, 0]
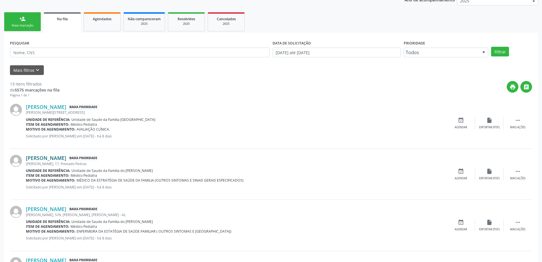
click at [42, 159] on link "[PERSON_NAME]" at bounding box center [46, 158] width 40 height 6
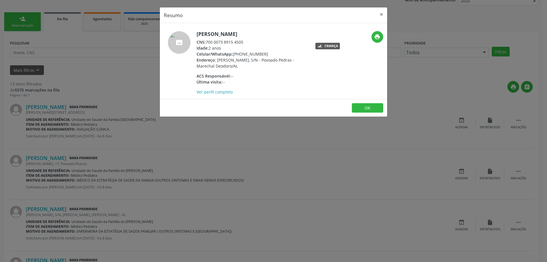
drag, startPoint x: 245, startPoint y: 42, endPoint x: 206, endPoint y: 42, distance: 38.1
click at [206, 42] on div "CNS: 700 0073 8915 4505" at bounding box center [251, 42] width 111 height 6
click at [381, 15] on button "×" at bounding box center [380, 14] width 11 height 14
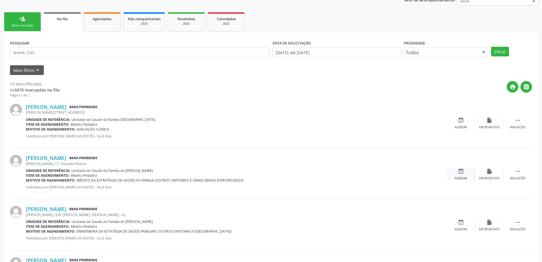
click at [457, 173] on div "event_available Agendar" at bounding box center [461, 174] width 28 height 12
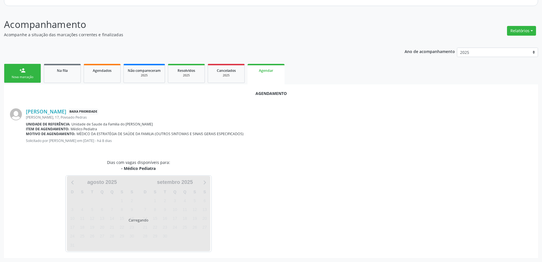
scroll to position [76, 0]
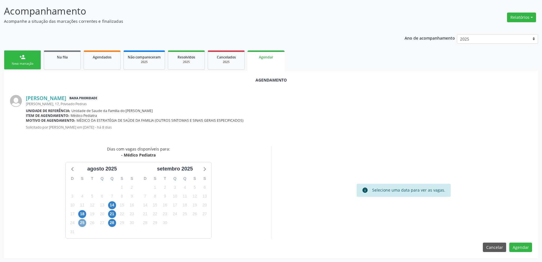
click at [81, 223] on span "25" at bounding box center [82, 223] width 8 height 8
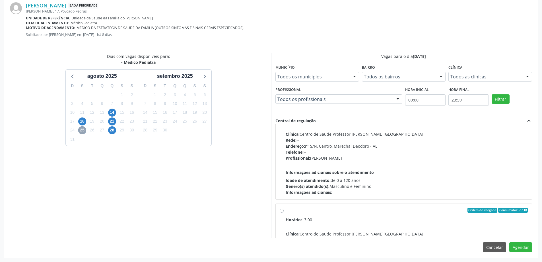
scroll to position [85, 0]
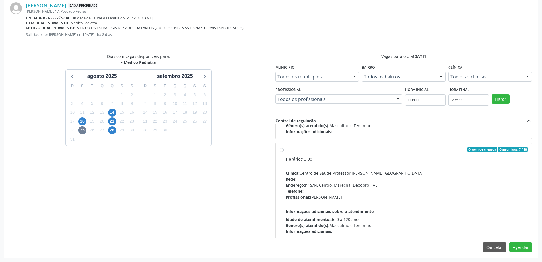
click at [286, 150] on label "Ordem de chegada Consumidos: 7 / 18 Horário: 13:00 Clínica: Centro de Saude Pro…" at bounding box center [407, 190] width 243 height 87
click at [281, 150] on input "Ordem de chegada Consumidos: 7 / 18 Horário: 13:00 Clínica: Centro de Saude Pro…" at bounding box center [282, 149] width 4 height 5
radio input "true"
click at [519, 246] on button "Agendar" at bounding box center [521, 247] width 23 height 10
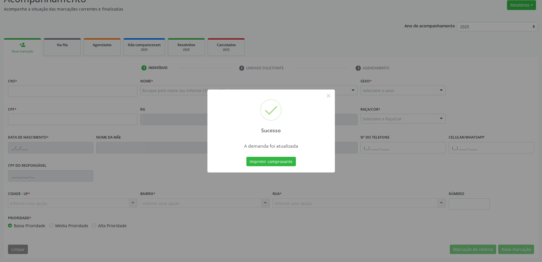
scroll to position [88, 0]
click at [329, 95] on button "×" at bounding box center [329, 96] width 10 height 10
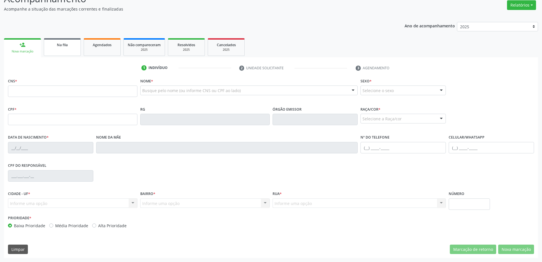
click at [57, 50] on link "Na fila" at bounding box center [62, 47] width 37 height 18
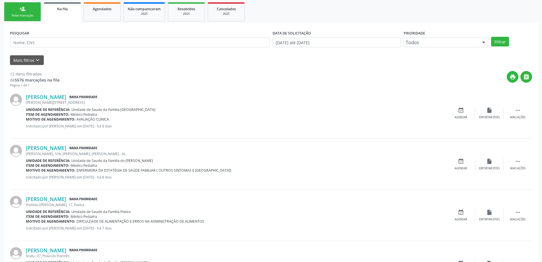
scroll to position [142, 0]
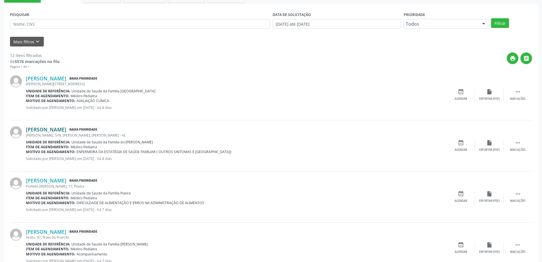
click at [61, 128] on link "[PERSON_NAME]" at bounding box center [46, 129] width 40 height 6
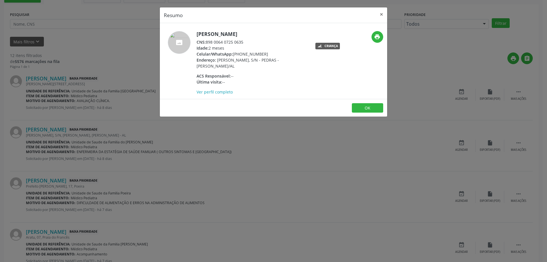
drag, startPoint x: 244, startPoint y: 42, endPoint x: 206, endPoint y: 42, distance: 37.6
click at [206, 42] on div "CNS: 898 0064 0725 0635" at bounding box center [251, 42] width 111 height 6
click at [379, 16] on button "×" at bounding box center [380, 14] width 11 height 14
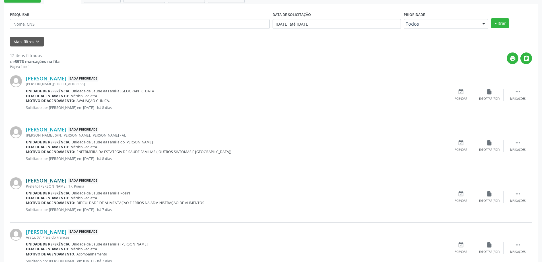
click at [66, 183] on link "[PERSON_NAME]" at bounding box center [46, 180] width 40 height 6
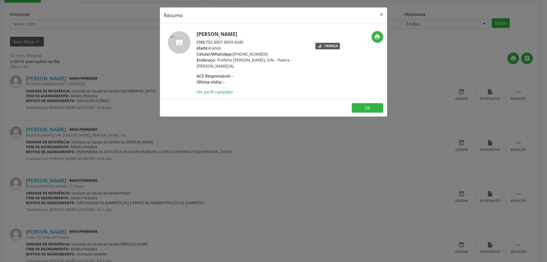
drag, startPoint x: 246, startPoint y: 42, endPoint x: 207, endPoint y: 43, distance: 39.3
click at [207, 43] on div "CNS: 702 6007 8093 4240" at bounding box center [251, 42] width 111 height 6
click at [382, 16] on button "×" at bounding box center [380, 14] width 11 height 14
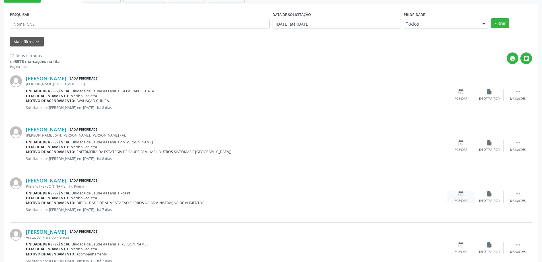
click at [463, 193] on icon "event_available" at bounding box center [461, 193] width 6 height 6
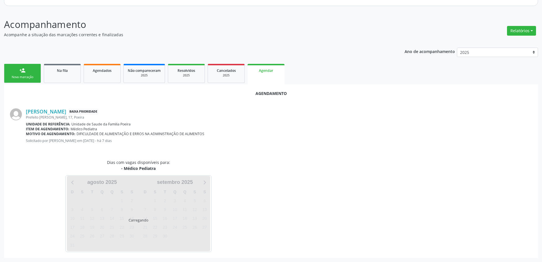
scroll to position [76, 0]
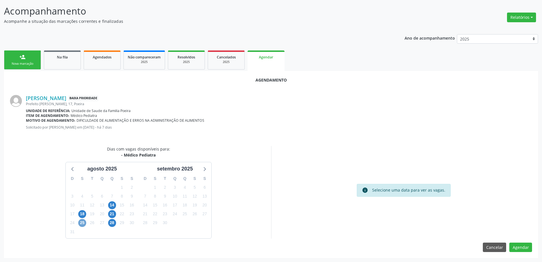
click at [81, 222] on span "25" at bounding box center [82, 223] width 8 height 8
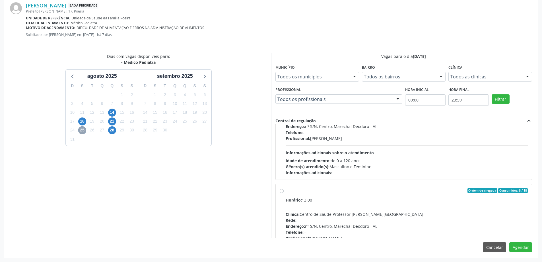
scroll to position [57, 0]
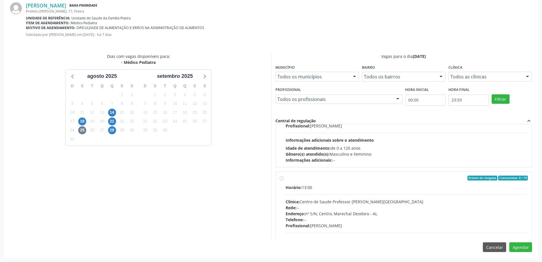
click at [281, 181] on div "Ordem de chegada Consumidos: 8 / 18 Horário: 13:00 Clínica: Centro de Saude Pro…" at bounding box center [404, 218] width 248 height 87
radio input "true"
click at [516, 244] on button "Agendar" at bounding box center [521, 247] width 23 height 10
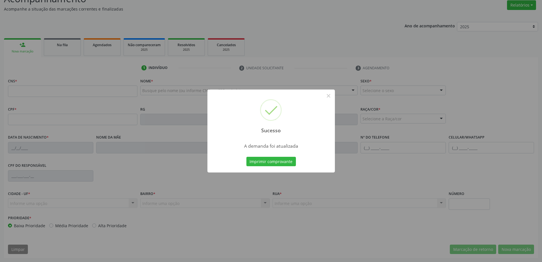
scroll to position [88, 0]
click at [330, 96] on button "×" at bounding box center [329, 96] width 10 height 10
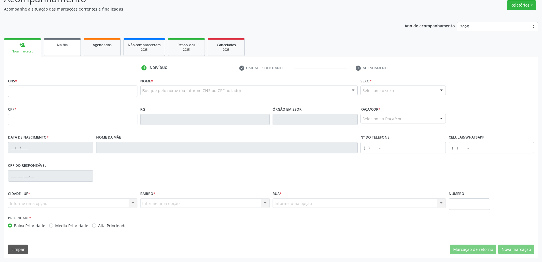
click at [52, 50] on link "Na fila" at bounding box center [62, 47] width 37 height 18
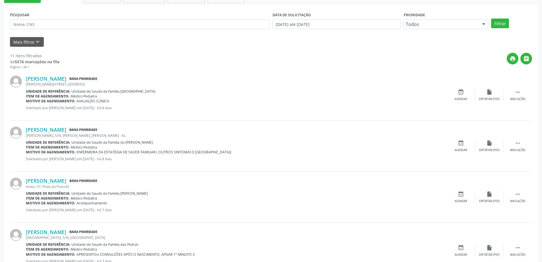
scroll to position [142, 0]
click at [66, 180] on link "[PERSON_NAME]" at bounding box center [46, 180] width 40 height 6
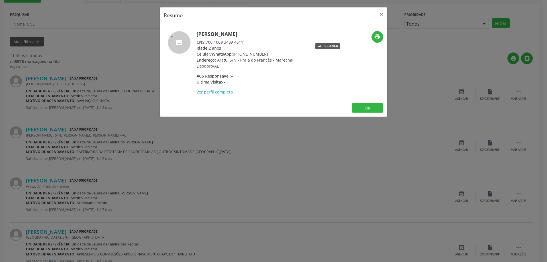
drag, startPoint x: 246, startPoint y: 42, endPoint x: 208, endPoint y: 42, distance: 38.7
click at [208, 42] on div "CNS: 700 1069 3489 4611" at bounding box center [251, 42] width 111 height 6
click at [381, 15] on button "×" at bounding box center [380, 14] width 11 height 14
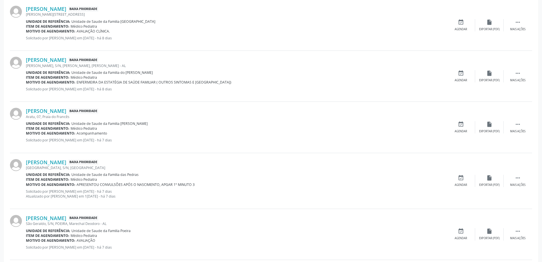
scroll to position [228, 0]
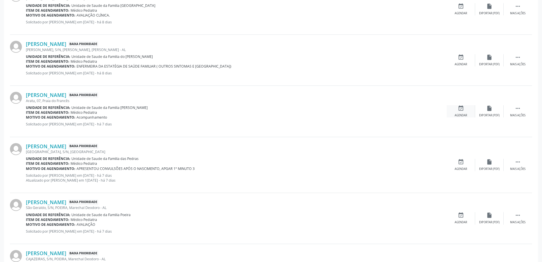
click at [457, 108] on div "event_available Agendar" at bounding box center [461, 111] width 28 height 12
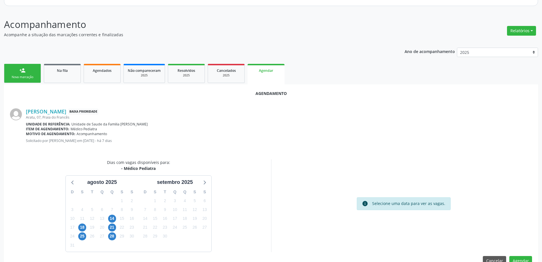
scroll to position [76, 0]
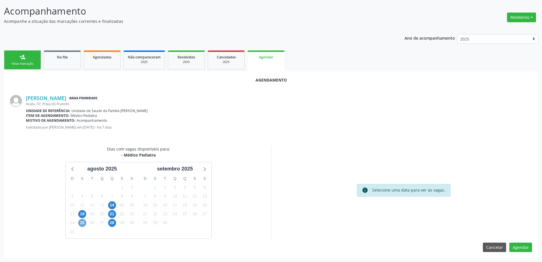
click at [81, 223] on span "25" at bounding box center [82, 223] width 8 height 8
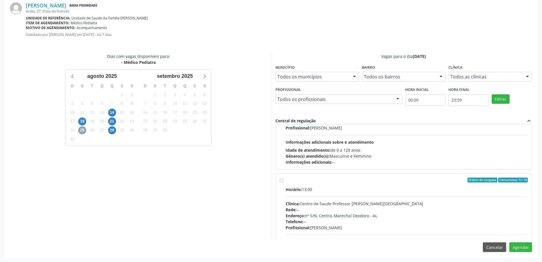
scroll to position [57, 0]
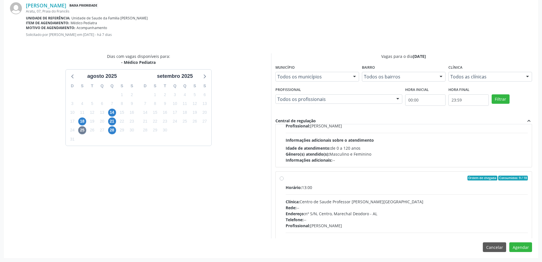
click at [286, 178] on label "Ordem de chegada Consumidos: 9 / 18 Horário: 13:00 Clínica: Centro de Saude Pro…" at bounding box center [407, 218] width 243 height 87
click at [280, 178] on input "Ordem de chegada Consumidos: 9 / 18 Horário: 13:00 Clínica: Centro de Saude Pro…" at bounding box center [282, 177] width 4 height 5
radio input "true"
click at [528, 250] on button "Agendar" at bounding box center [521, 247] width 23 height 10
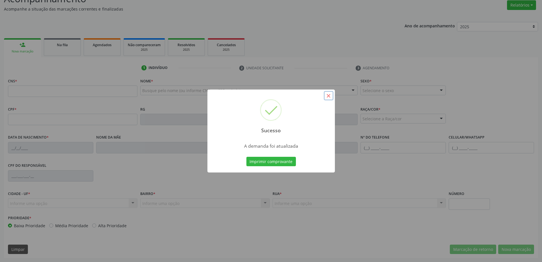
click at [327, 96] on button "×" at bounding box center [329, 96] width 10 height 10
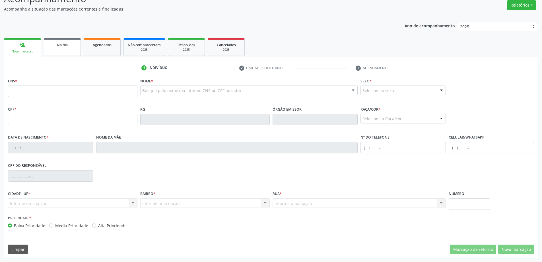
click at [53, 51] on link "Na fila" at bounding box center [62, 47] width 37 height 18
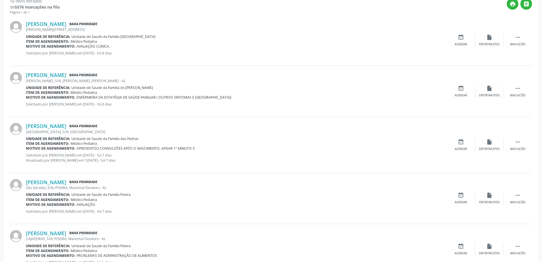
scroll to position [199, 0]
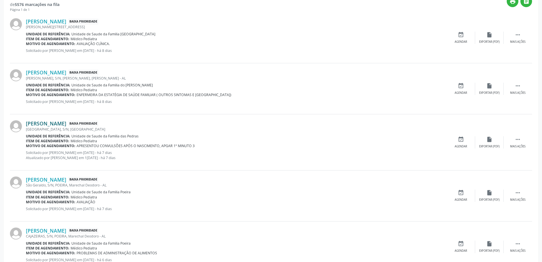
click at [65, 124] on link "[PERSON_NAME]" at bounding box center [46, 123] width 40 height 6
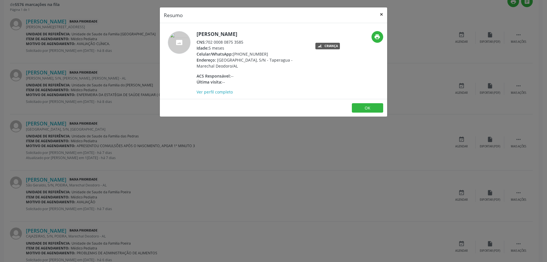
click at [382, 15] on button "×" at bounding box center [380, 14] width 11 height 14
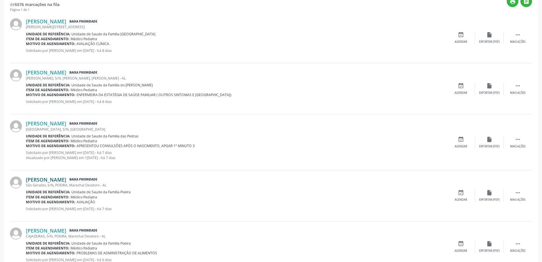
click at [62, 180] on link "[PERSON_NAME]" at bounding box center [46, 179] width 40 height 6
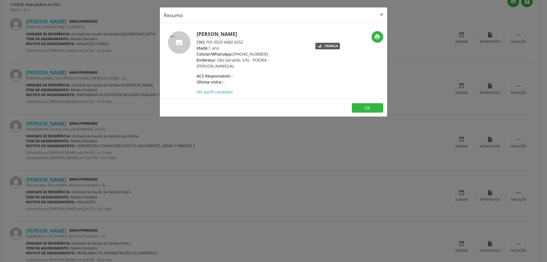
drag, startPoint x: 244, startPoint y: 42, endPoint x: 207, endPoint y: 44, distance: 37.0
click at [207, 44] on div "CNS: 705 0020 0682 6552" at bounding box center [251, 42] width 111 height 6
click at [379, 15] on button "×" at bounding box center [380, 14] width 11 height 14
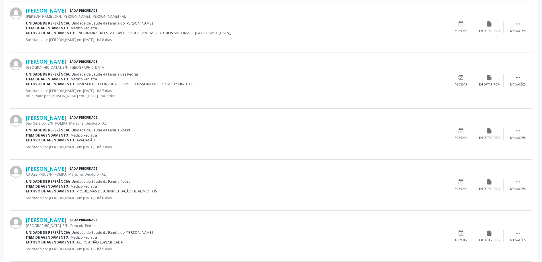
scroll to position [285, 0]
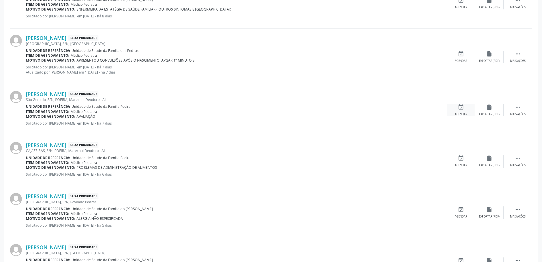
click at [457, 110] on div "event_available Agendar" at bounding box center [461, 110] width 28 height 12
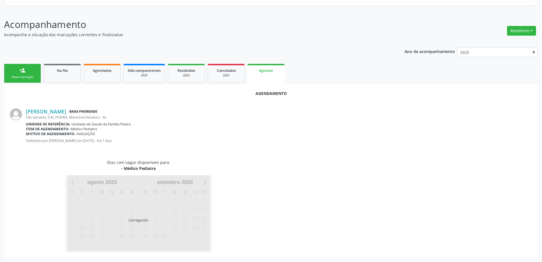
scroll to position [76, 0]
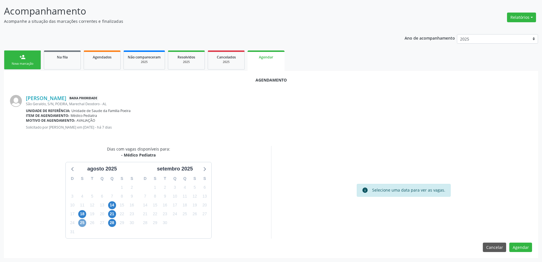
click at [83, 223] on span "25" at bounding box center [82, 223] width 8 height 8
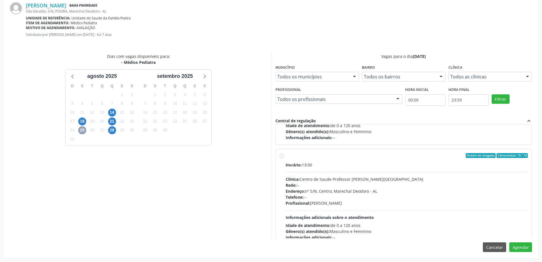
scroll to position [85, 0]
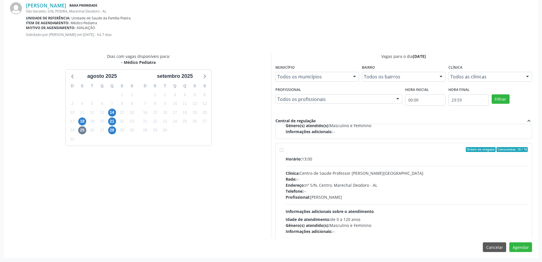
click at [286, 149] on label "Ordem de chegada Consumidos: 10 / 18 Horário: 13:00 Clínica: Centro de Saude Pr…" at bounding box center [407, 190] width 243 height 87
click at [282, 149] on input "Ordem de chegada Consumidos: 10 / 18 Horário: 13:00 Clínica: Centro de Saude Pr…" at bounding box center [282, 149] width 4 height 5
radio input "true"
click at [514, 246] on button "Agendar" at bounding box center [521, 247] width 23 height 10
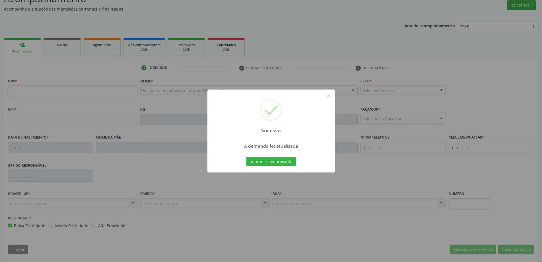
scroll to position [88, 0]
click at [327, 96] on button "×" at bounding box center [329, 96] width 10 height 10
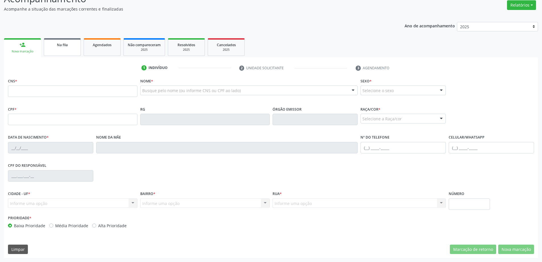
click at [72, 42] on div "Na fila" at bounding box center [62, 45] width 28 height 6
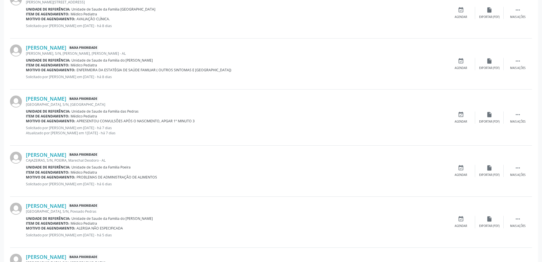
scroll to position [228, 0]
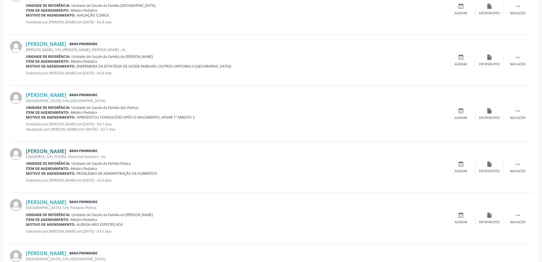
click at [66, 153] on link "[PERSON_NAME]" at bounding box center [46, 151] width 40 height 6
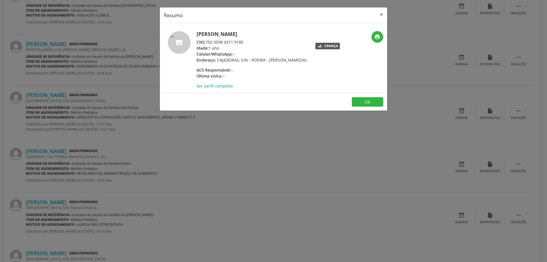
drag, startPoint x: 245, startPoint y: 40, endPoint x: 207, endPoint y: 42, distance: 38.2
click at [207, 42] on div "CNS: 702 0038 4311 9180" at bounding box center [251, 42] width 110 height 6
click at [380, 16] on button "×" at bounding box center [380, 14] width 11 height 14
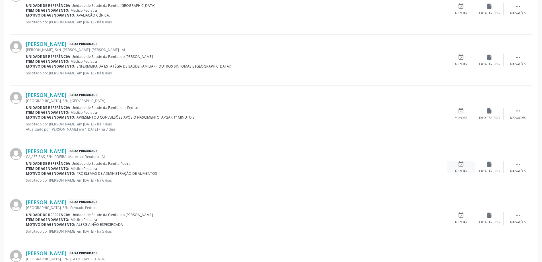
click at [464, 168] on div "event_available Agendar" at bounding box center [461, 167] width 28 height 12
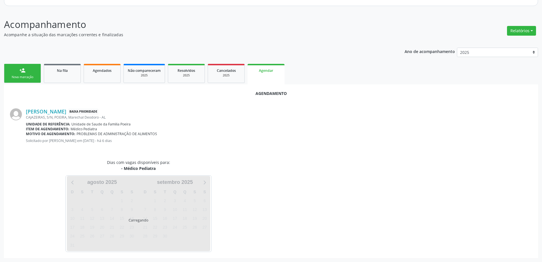
scroll to position [76, 0]
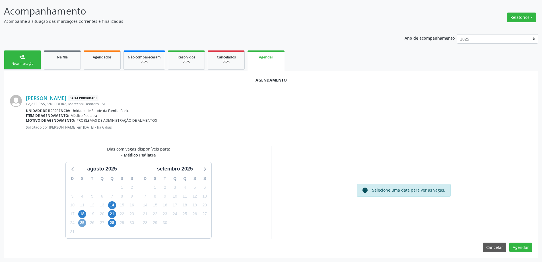
click at [81, 223] on span "25" at bounding box center [82, 223] width 8 height 8
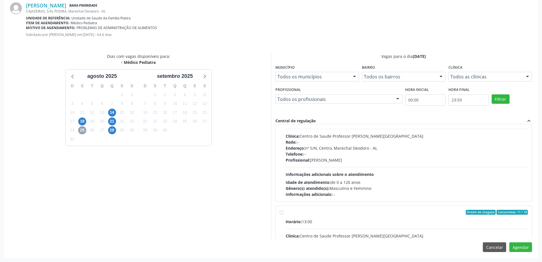
scroll to position [57, 0]
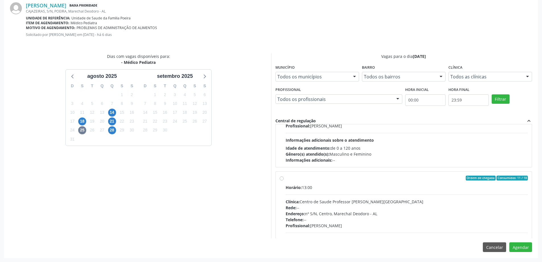
click at [286, 178] on label "Ordem de chegada Consumidos: 11 / 18 Horário: 13:00 Clínica: Centro de Saude Pr…" at bounding box center [407, 218] width 243 height 87
click at [282, 178] on input "Ordem de chegada Consumidos: 11 / 18 Horário: 13:00 Clínica: Centro de Saude Pr…" at bounding box center [282, 177] width 4 height 5
radio input "true"
click at [517, 248] on button "Agendar" at bounding box center [521, 247] width 23 height 10
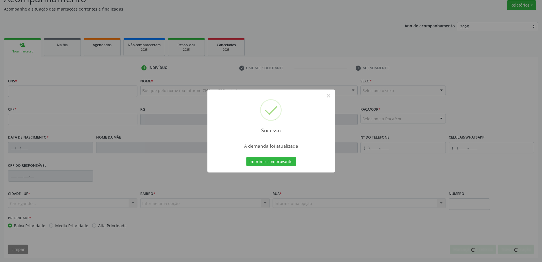
scroll to position [88, 0]
click at [327, 96] on button "×" at bounding box center [329, 96] width 10 height 10
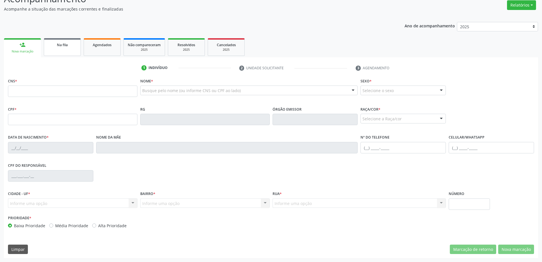
click at [56, 44] on div "Na fila" at bounding box center [62, 45] width 28 height 6
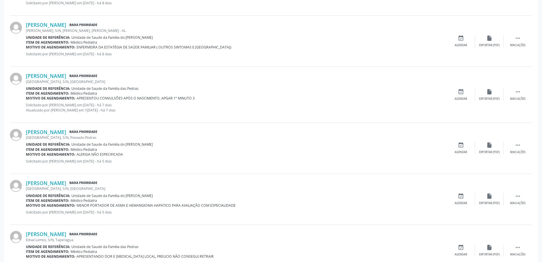
scroll to position [256, 0]
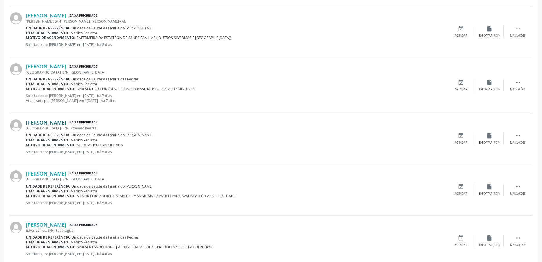
click at [66, 122] on link "[PERSON_NAME]" at bounding box center [46, 122] width 40 height 6
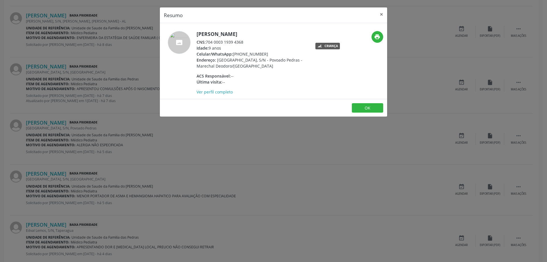
drag, startPoint x: 245, startPoint y: 41, endPoint x: 207, endPoint y: 43, distance: 38.2
click at [207, 43] on div "CNS: 704 0003 1939 4368" at bounding box center [251, 42] width 111 height 6
click at [381, 16] on button "×" at bounding box center [380, 14] width 11 height 14
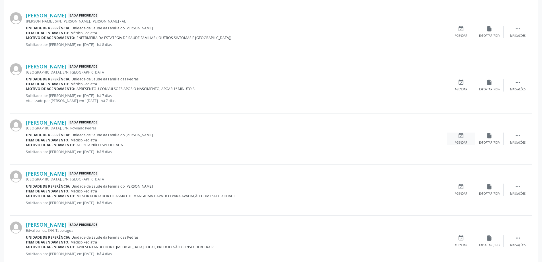
click at [463, 140] on div "event_available Agendar" at bounding box center [461, 138] width 28 height 12
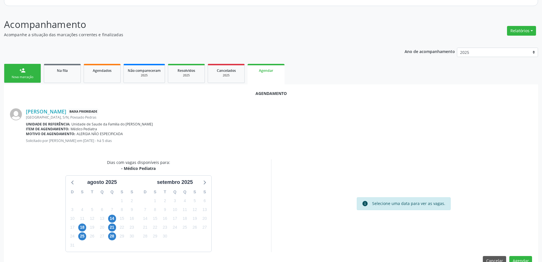
scroll to position [76, 0]
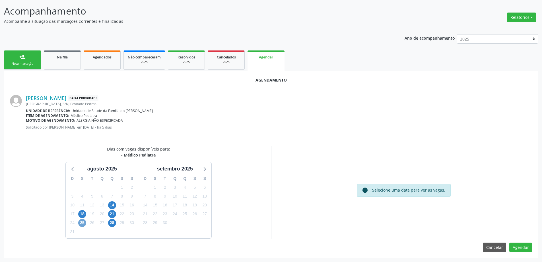
click at [82, 221] on span "25" at bounding box center [82, 223] width 8 height 8
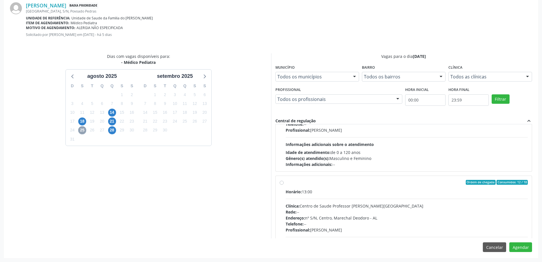
scroll to position [85, 0]
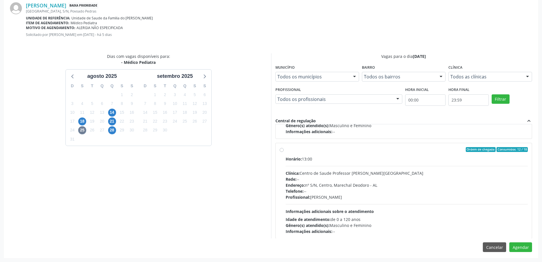
click at [286, 151] on label "Ordem de chegada Consumidos: 12 / 18 Horário: 13:00 Clínica: Centro de Saude Pr…" at bounding box center [407, 190] width 243 height 87
click at [282, 151] on input "Ordem de chegada Consumidos: 12 / 18 Horário: 13:00 Clínica: Centro de Saude Pr…" at bounding box center [282, 149] width 4 height 5
radio input "true"
click at [521, 251] on button "Agendar" at bounding box center [521, 247] width 23 height 10
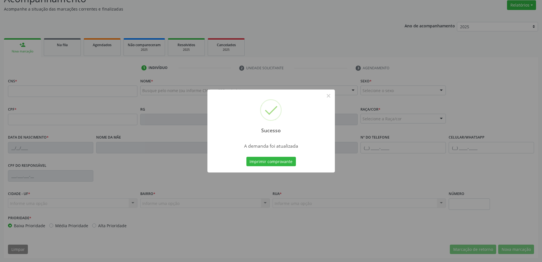
scroll to position [88, 0]
click at [328, 98] on button "×" at bounding box center [329, 96] width 10 height 10
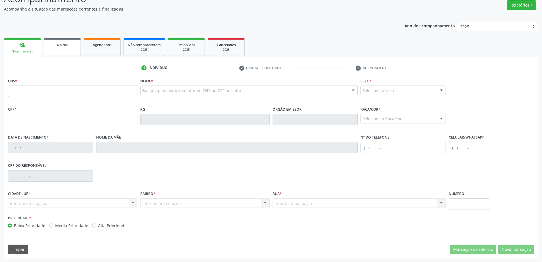
click at [54, 47] on div "Na fila" at bounding box center [62, 45] width 28 height 6
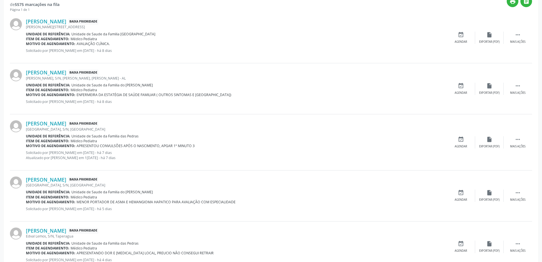
scroll to position [228, 0]
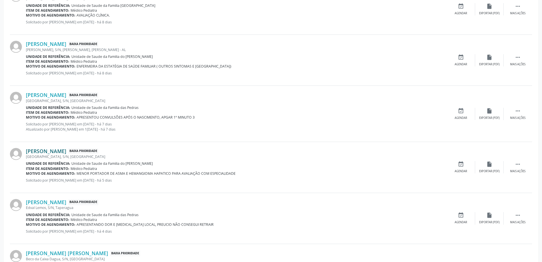
click at [66, 151] on link "[PERSON_NAME]" at bounding box center [46, 151] width 40 height 6
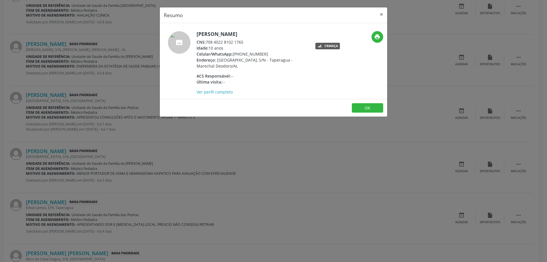
drag, startPoint x: 206, startPoint y: 44, endPoint x: 244, endPoint y: 43, distance: 38.1
click at [244, 43] on div "CNS: 708 4022 8102 1765" at bounding box center [251, 42] width 111 height 6
click at [381, 15] on button "×" at bounding box center [380, 14] width 11 height 14
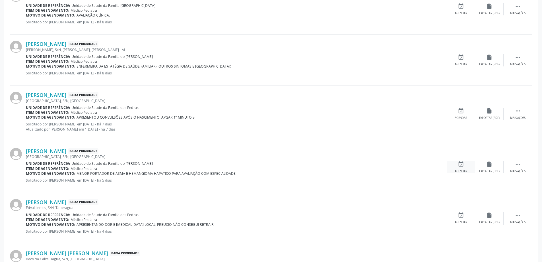
click at [466, 163] on div "event_available Agendar" at bounding box center [461, 167] width 28 height 12
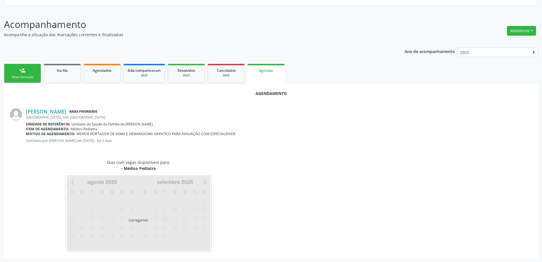
scroll to position [76, 0]
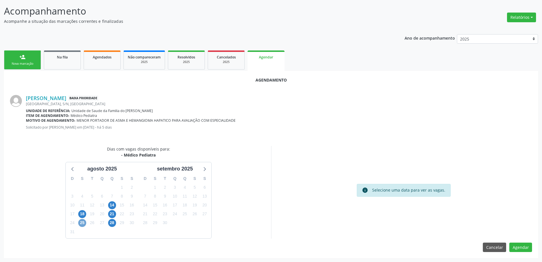
click at [84, 221] on span "25" at bounding box center [82, 223] width 8 height 8
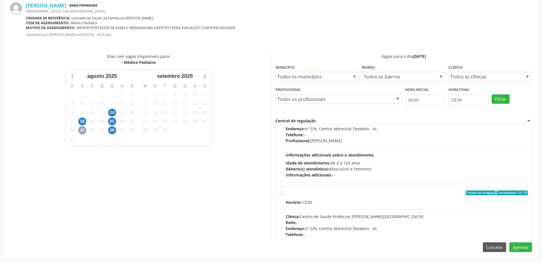
scroll to position [57, 0]
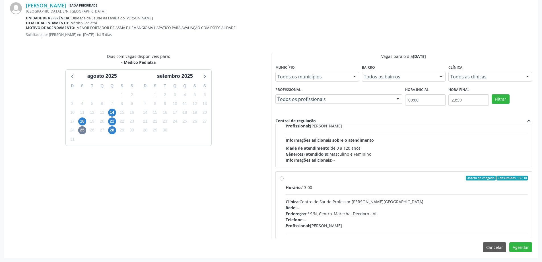
click at [283, 178] on div "Ordem de chegada Consumidos: 13 / 18 Horário: 13:00 Clínica: Centro de Saude Pr…" at bounding box center [404, 218] width 248 height 87
radio input "true"
click at [520, 248] on button "Agendar" at bounding box center [521, 247] width 23 height 10
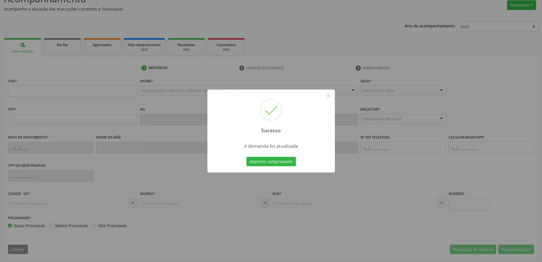
scroll to position [88, 0]
click at [328, 97] on button "×" at bounding box center [329, 96] width 10 height 10
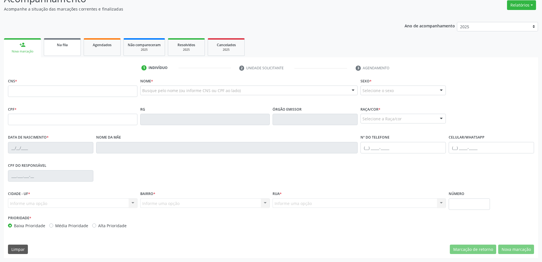
click at [57, 45] on span "Na fila" at bounding box center [62, 44] width 11 height 5
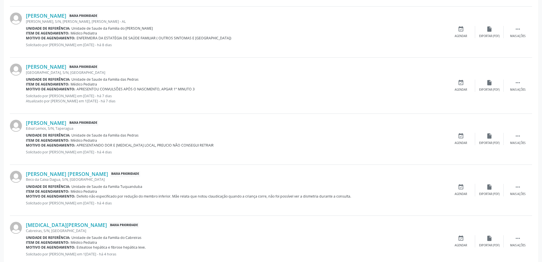
scroll to position [256, 0]
click at [66, 119] on link "[PERSON_NAME]" at bounding box center [46, 122] width 40 height 6
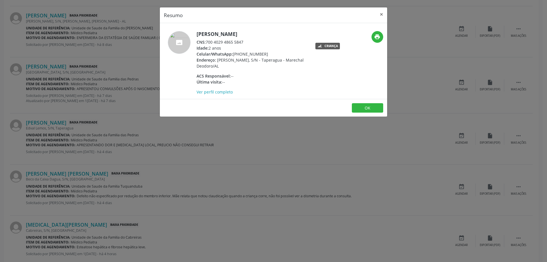
drag, startPoint x: 243, startPoint y: 41, endPoint x: 220, endPoint y: 41, distance: 22.2
click at [220, 41] on div "CNS: 700 4029 4865 5847" at bounding box center [251, 42] width 111 height 6
click at [254, 42] on div "CNS: 700 4029 4865 5847" at bounding box center [251, 42] width 111 height 6
drag, startPoint x: 244, startPoint y: 41, endPoint x: 207, endPoint y: 41, distance: 36.7
click at [207, 41] on div "CNS: 700 4029 4865 5847" at bounding box center [251, 42] width 111 height 6
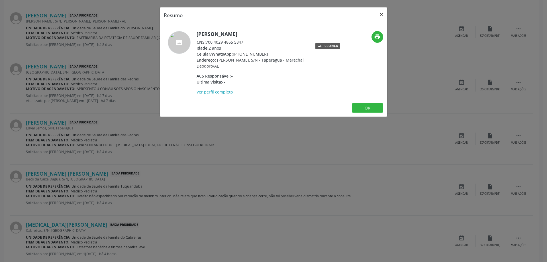
click at [383, 16] on button "×" at bounding box center [380, 14] width 11 height 14
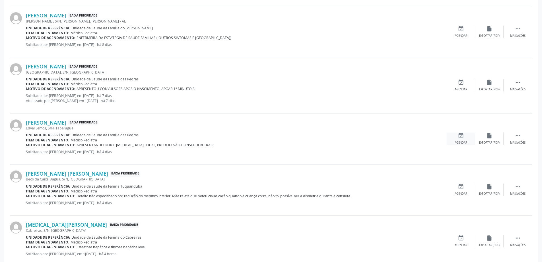
click at [459, 138] on icon "event_available" at bounding box center [461, 135] width 6 height 6
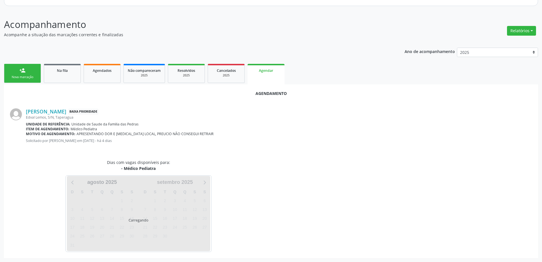
scroll to position [76, 0]
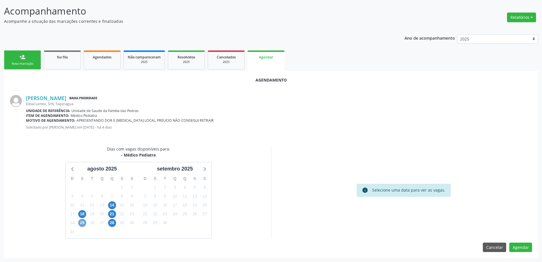
click at [79, 222] on span "25" at bounding box center [82, 223] width 8 height 8
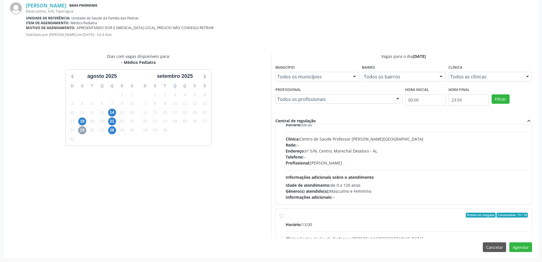
scroll to position [28, 0]
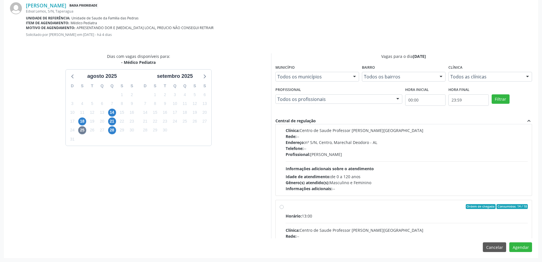
click at [286, 207] on label "Ordem de chegada Consumidos: 14 / 18 Horário: 13:00 Clínica: Centro de Saude Pr…" at bounding box center [407, 247] width 243 height 87
click at [282, 207] on input "Ordem de chegada Consumidos: 14 / 18 Horário: 13:00 Clínica: Centro de Saude Pr…" at bounding box center [282, 206] width 4 height 5
radio input "true"
click at [519, 246] on button "Agendar" at bounding box center [521, 247] width 23 height 10
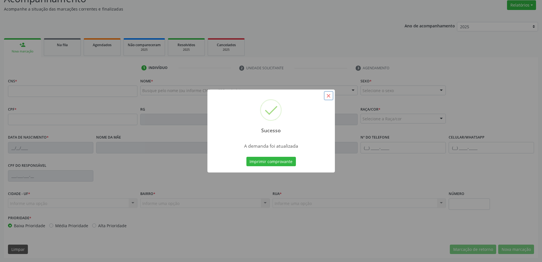
click at [329, 98] on button "×" at bounding box center [329, 96] width 10 height 10
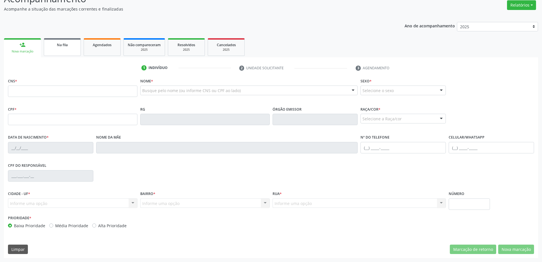
click at [63, 46] on span "Na fila" at bounding box center [62, 44] width 11 height 5
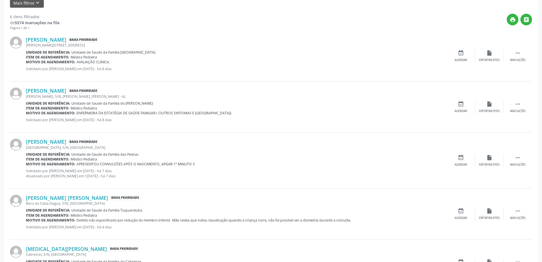
scroll to position [199, 0]
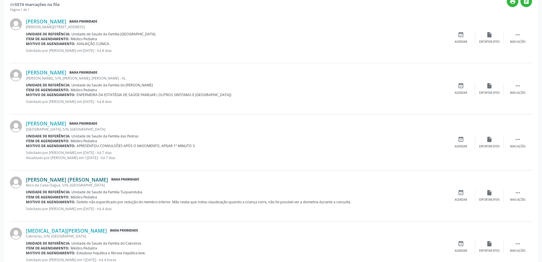
click at [69, 179] on link "[PERSON_NAME] [PERSON_NAME]" at bounding box center [67, 179] width 82 height 6
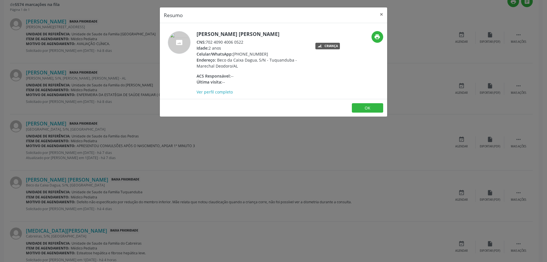
drag, startPoint x: 206, startPoint y: 42, endPoint x: 244, endPoint y: 42, distance: 38.1
click at [244, 42] on div "CNS: 702 4090 4006 0522" at bounding box center [251, 42] width 111 height 6
click at [380, 13] on button "×" at bounding box center [380, 14] width 11 height 14
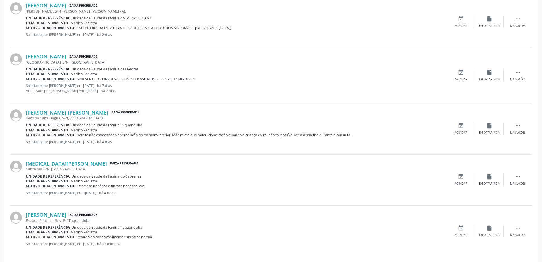
scroll to position [270, 0]
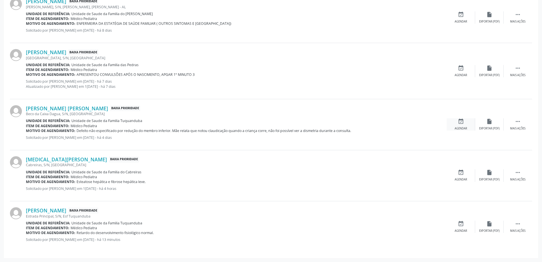
click at [464, 120] on icon "event_available" at bounding box center [461, 121] width 6 height 6
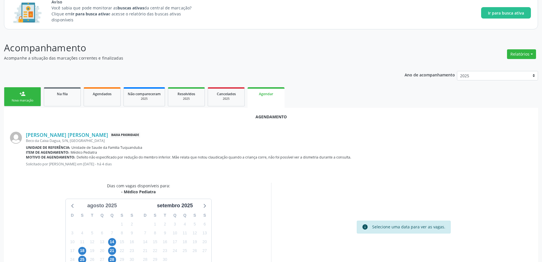
scroll to position [57, 0]
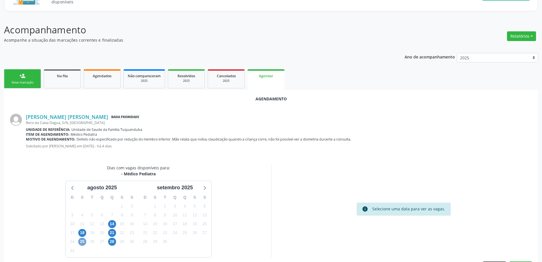
click at [81, 241] on span "25" at bounding box center [82, 241] width 8 height 8
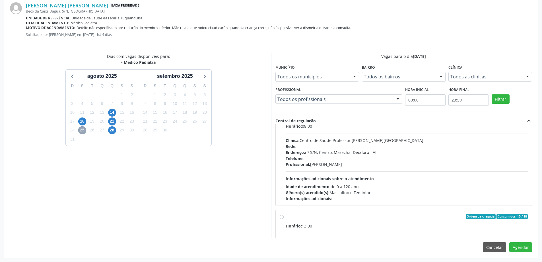
scroll to position [28, 0]
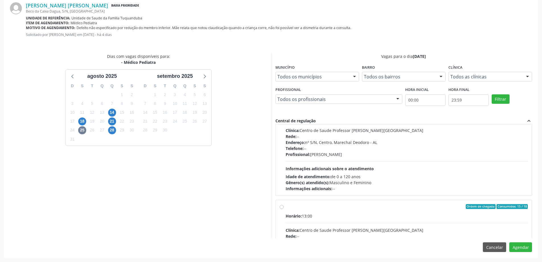
click at [286, 207] on label "Ordem de chegada Consumidos: 15 / 18 Horário: 13:00 Clínica: Centro de Saude Pr…" at bounding box center [407, 247] width 243 height 87
click at [280, 207] on input "Ordem de chegada Consumidos: 15 / 18 Horário: 13:00 Clínica: Centro de Saude Pr…" at bounding box center [282, 206] width 4 height 5
radio input "true"
click at [522, 248] on button "Agendar" at bounding box center [521, 247] width 23 height 10
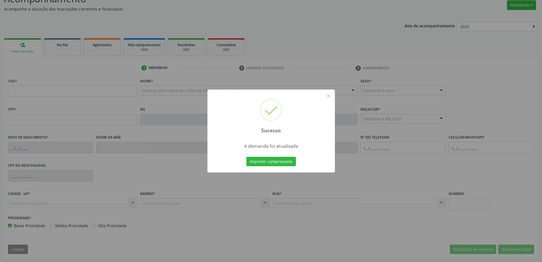
scroll to position [88, 0]
click at [329, 96] on button "×" at bounding box center [329, 96] width 10 height 10
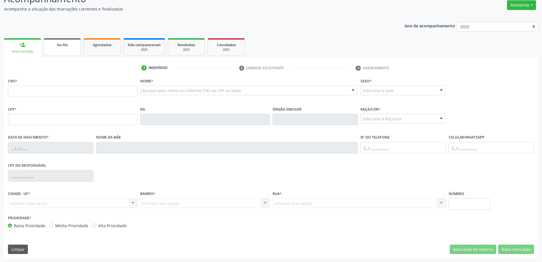
click at [58, 48] on link "Na fila" at bounding box center [62, 47] width 37 height 18
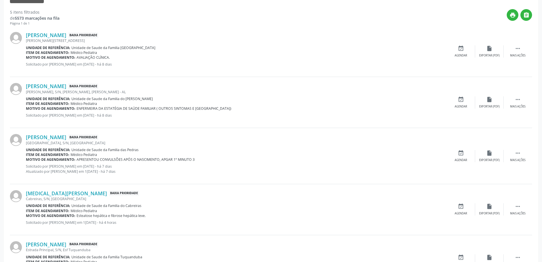
scroll to position [199, 0]
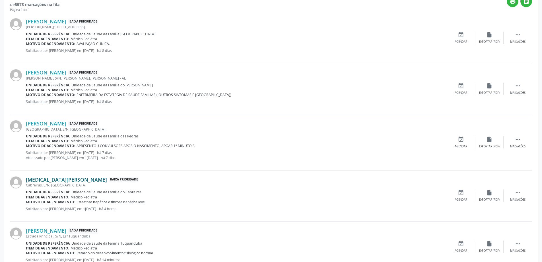
click at [68, 180] on link "[MEDICAL_DATA][PERSON_NAME]" at bounding box center [66, 179] width 81 height 6
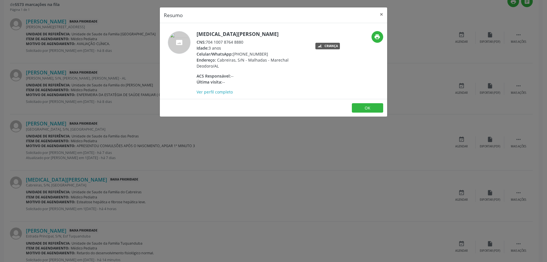
drag, startPoint x: 248, startPoint y: 42, endPoint x: 207, endPoint y: 43, distance: 40.4
click at [207, 43] on div "CNS: 704 1007 8764 8880" at bounding box center [251, 42] width 111 height 6
click at [380, 14] on button "×" at bounding box center [380, 14] width 11 height 14
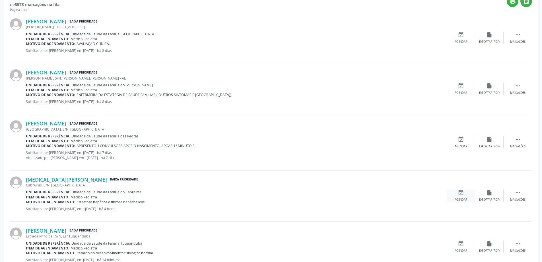
click at [459, 192] on icon "event_available" at bounding box center [461, 192] width 6 height 6
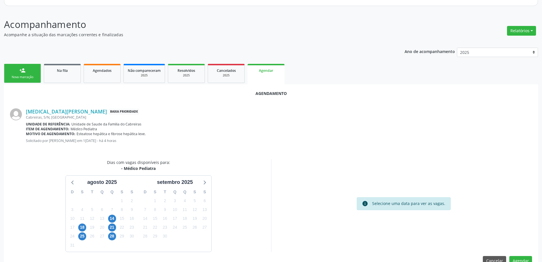
scroll to position [76, 0]
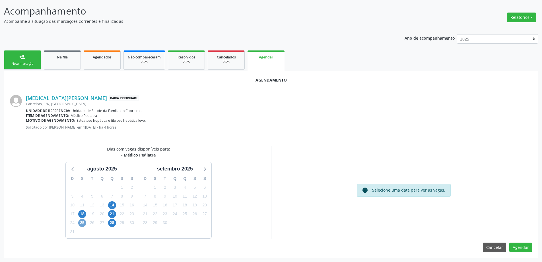
click at [82, 223] on span "25" at bounding box center [82, 223] width 8 height 8
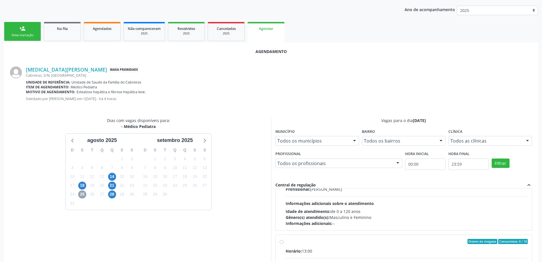
scroll to position [171, 0]
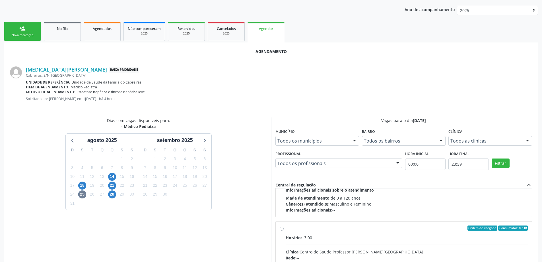
click at [282, 228] on input "Ordem de chegada Consumidos: 0 / 18 Horário: 13:00 Clínica: Centro de Saude Pro…" at bounding box center [282, 227] width 4 height 5
radio input "true"
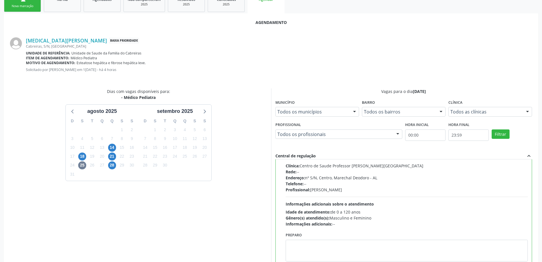
scroll to position [168, 0]
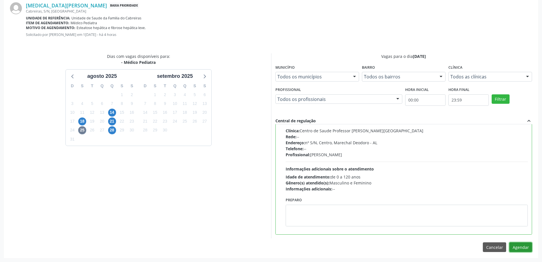
click at [521, 248] on button "Agendar" at bounding box center [521, 247] width 23 height 10
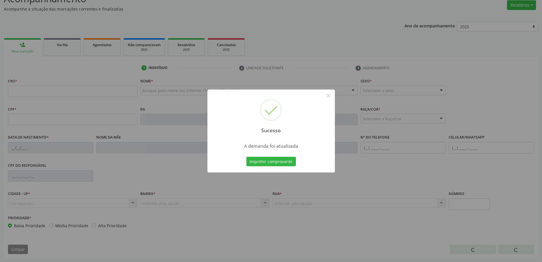
scroll to position [88, 0]
click at [70, 48] on div "Sucesso × A demanda foi atualizada Imprimir comprovante Cancel" at bounding box center [271, 131] width 542 height 262
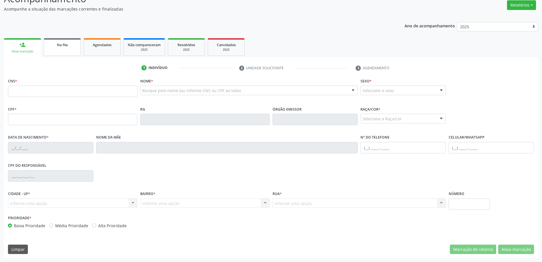
click at [75, 49] on link "Na fila" at bounding box center [62, 47] width 37 height 18
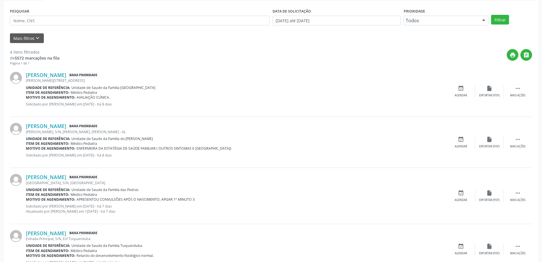
scroll to position [169, 0]
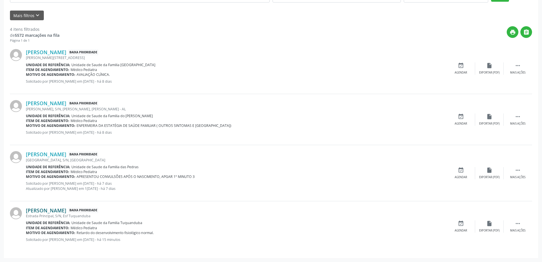
click at [66, 211] on link "[PERSON_NAME]" at bounding box center [46, 210] width 40 height 6
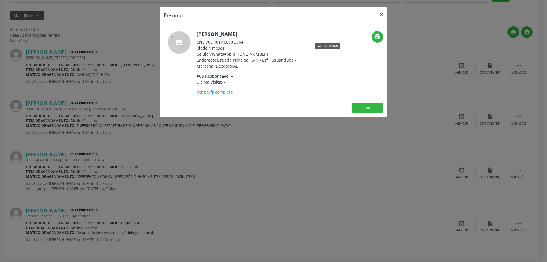
click at [380, 17] on button "×" at bounding box center [380, 14] width 11 height 14
